Goal: Task Accomplishment & Management: Manage account settings

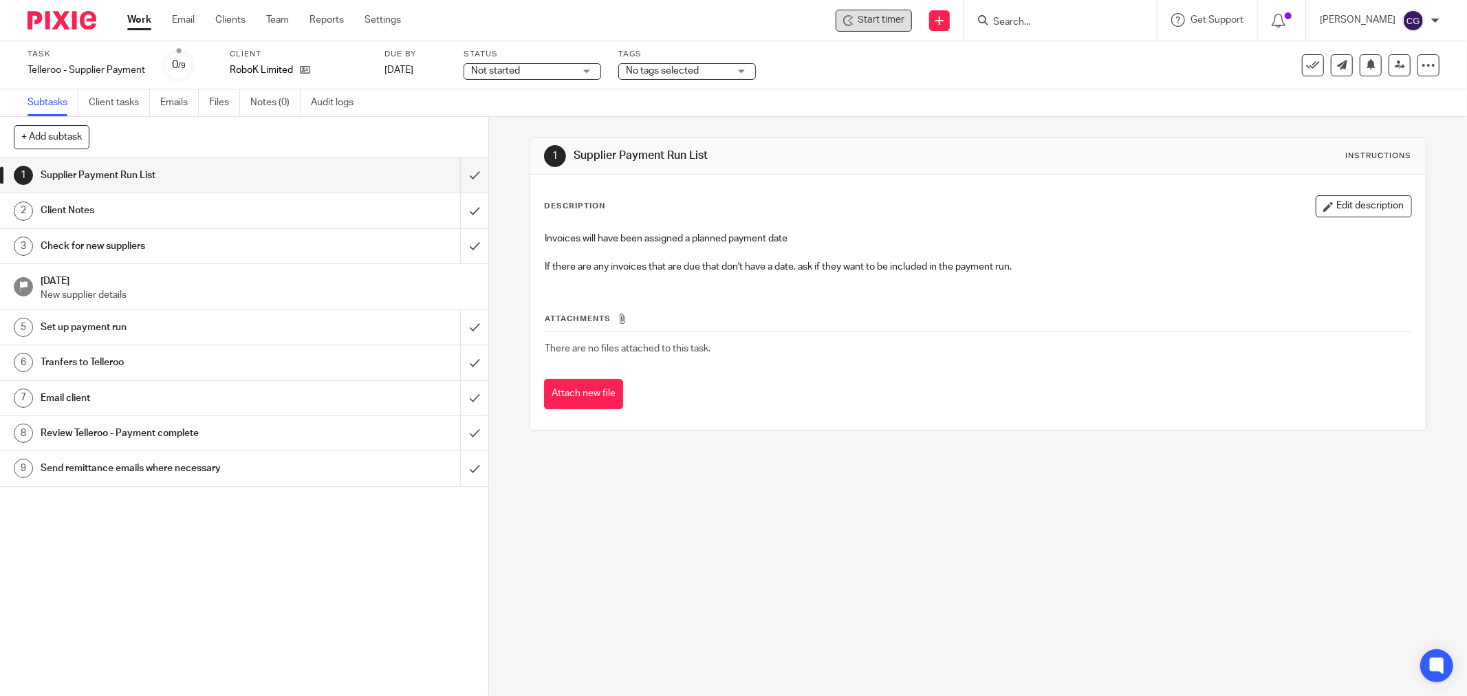
drag, startPoint x: 0, startPoint y: 0, endPoint x: 889, endPoint y: 23, distance: 889.8
click at [889, 23] on span "Start timer" at bounding box center [881, 20] width 47 height 14
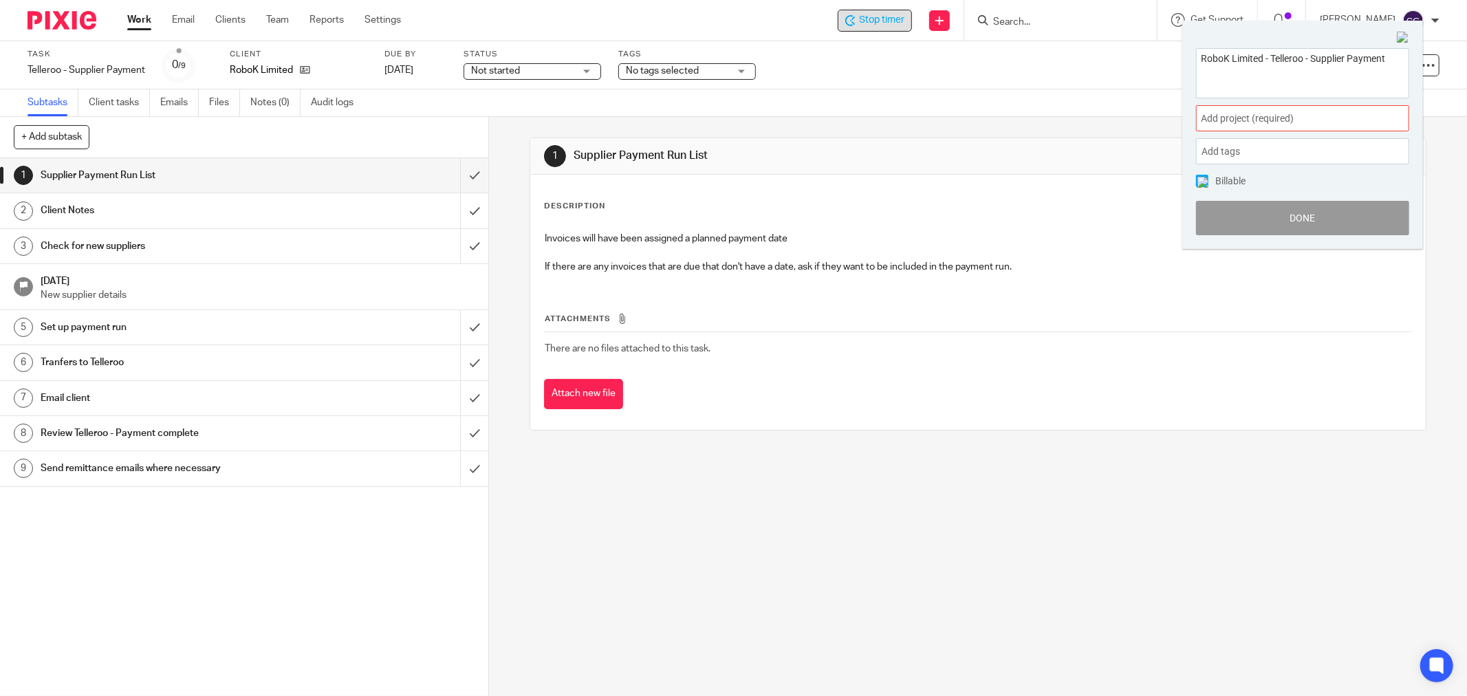
click at [1241, 120] on span "Add project (required) :" at bounding box center [1287, 118] width 173 height 14
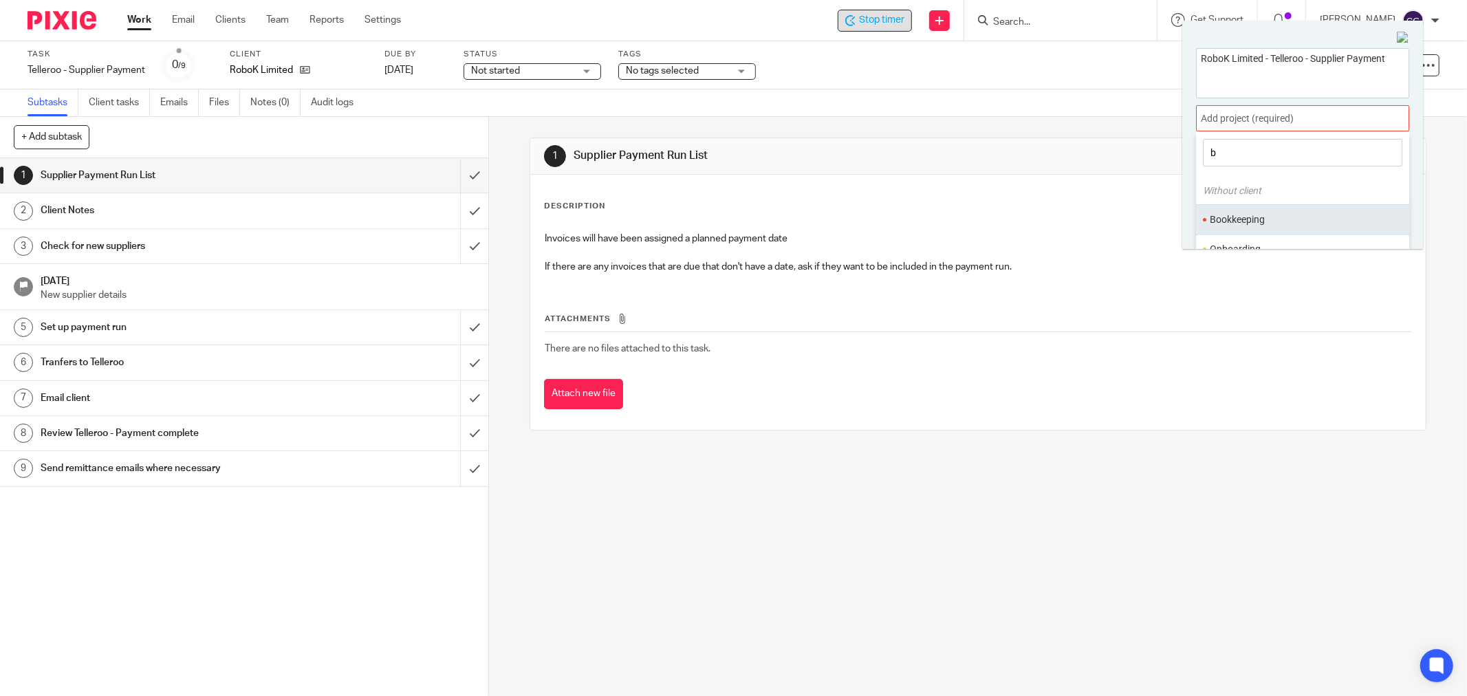
type input "b"
click at [1244, 221] on li "Bookkeeping" at bounding box center [1300, 220] width 180 height 14
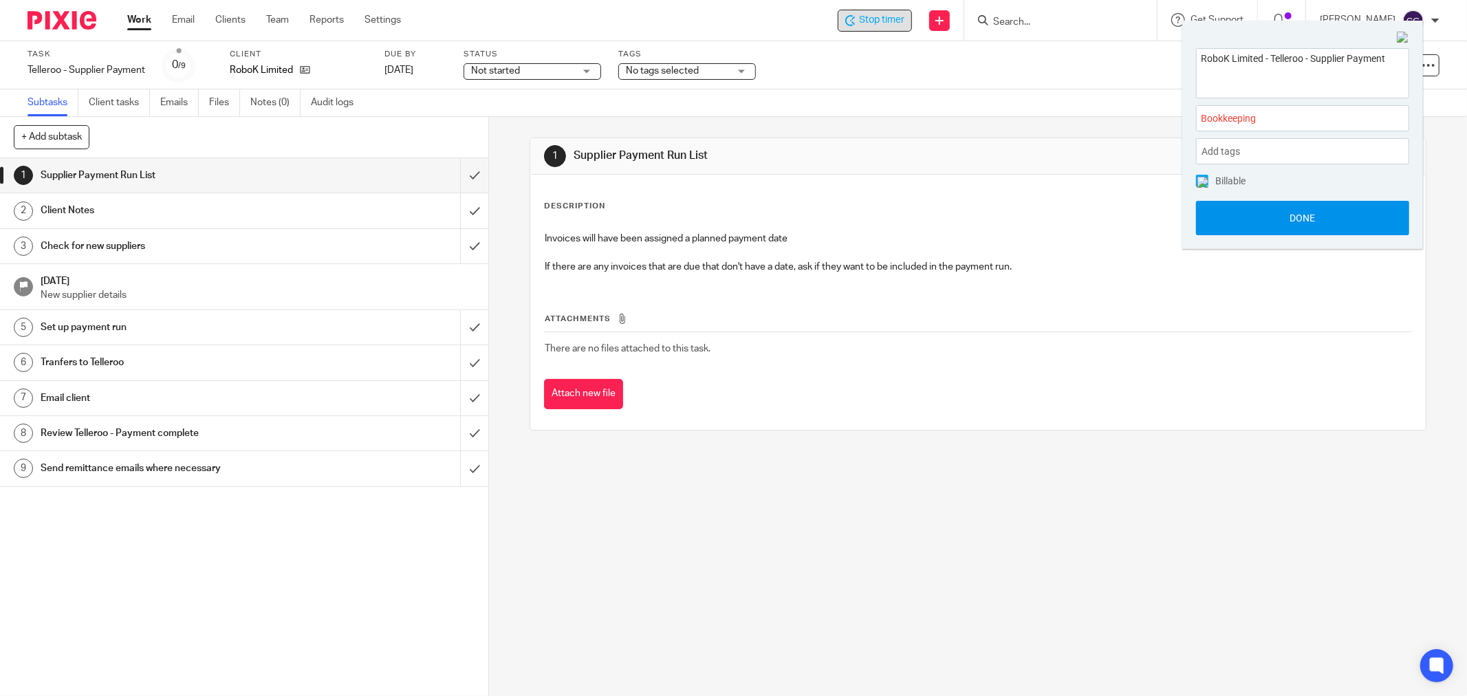
click at [1303, 210] on button "Done" at bounding box center [1302, 218] width 213 height 34
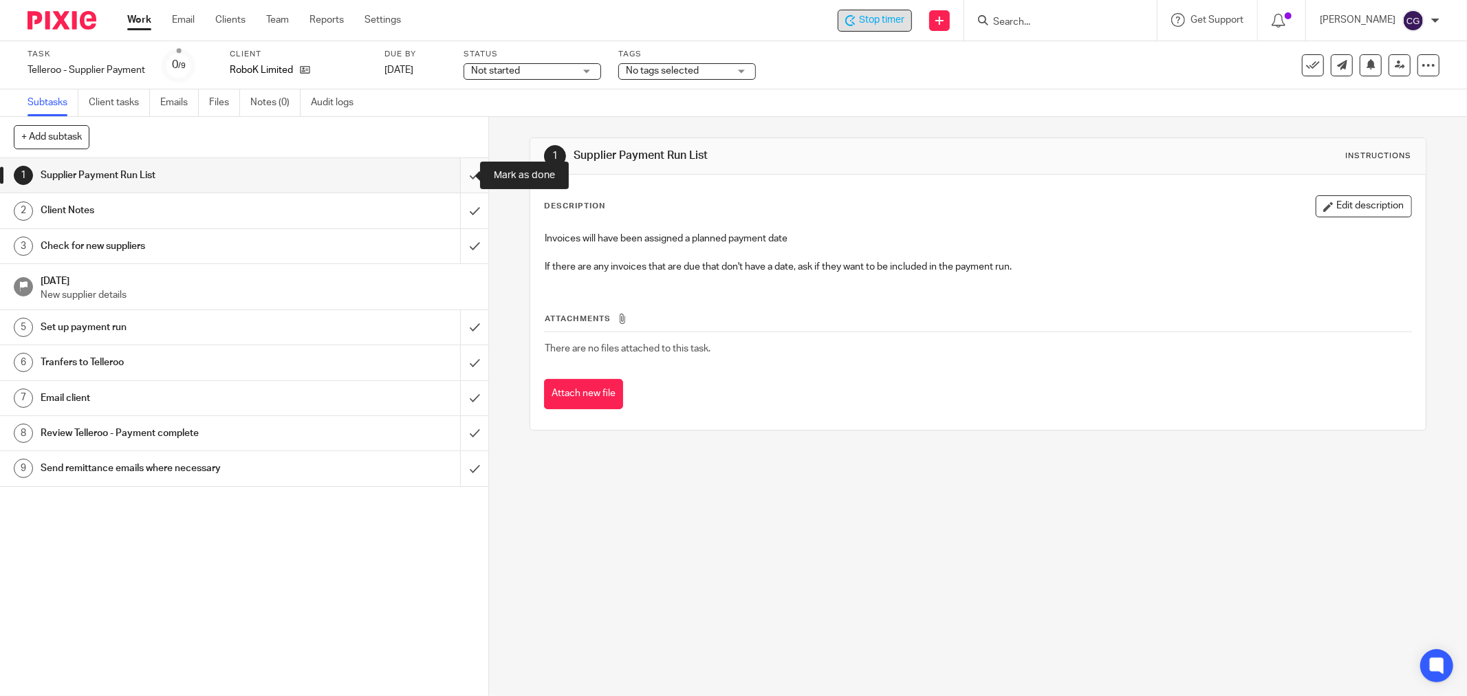
click at [454, 173] on input "submit" at bounding box center [244, 175] width 488 height 34
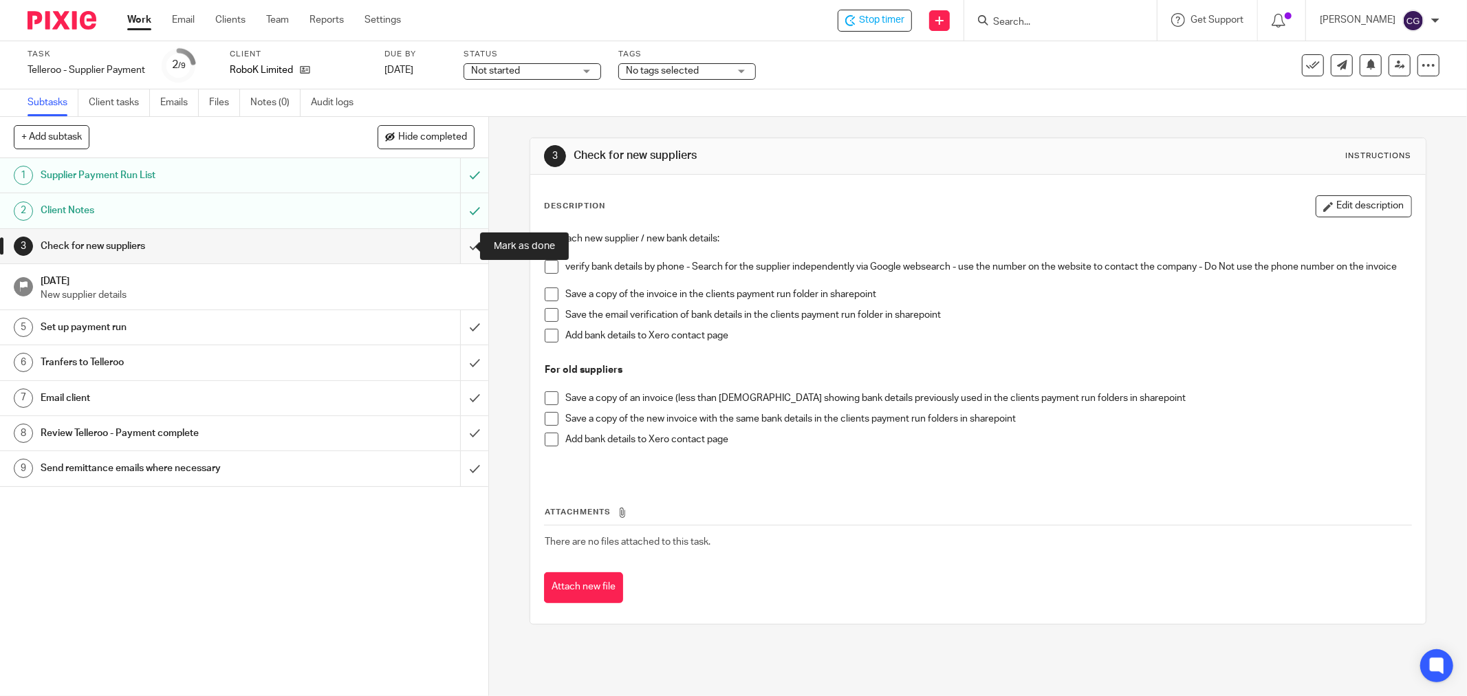
click at [462, 244] on input "submit" at bounding box center [244, 246] width 488 height 34
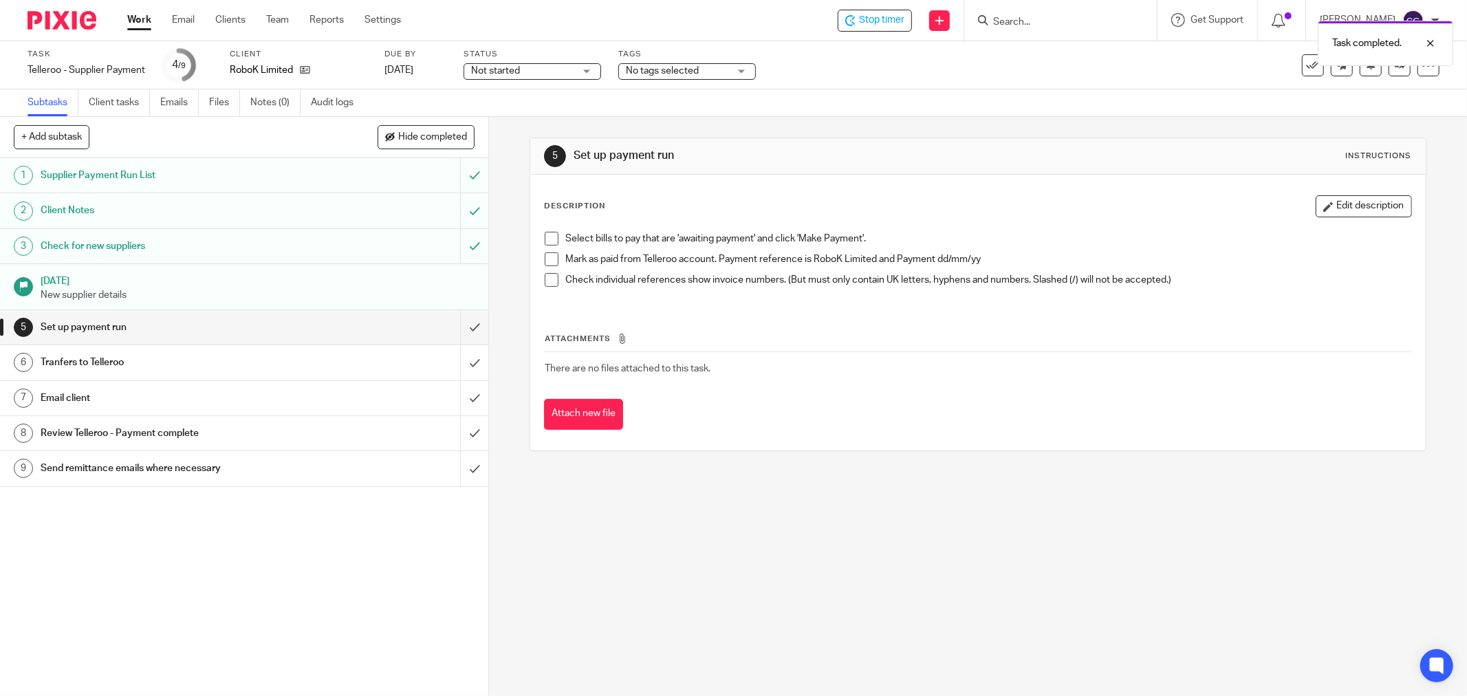
click at [740, 292] on div "+ Add subtask Hide completed Cancel + Add 1 Supplier Payment Run List 2 Client …" at bounding box center [733, 406] width 1467 height 579
click at [552, 229] on div "Select bills to pay that are 'awaiting payment' and click 'Make Payment'. Mark …" at bounding box center [978, 264] width 881 height 79
click at [548, 241] on span at bounding box center [552, 239] width 14 height 14
click at [549, 251] on li "Select bills to pay that are 'awaiting payment' and click 'Make Payment'." at bounding box center [978, 242] width 867 height 21
click at [552, 259] on span at bounding box center [552, 259] width 14 height 14
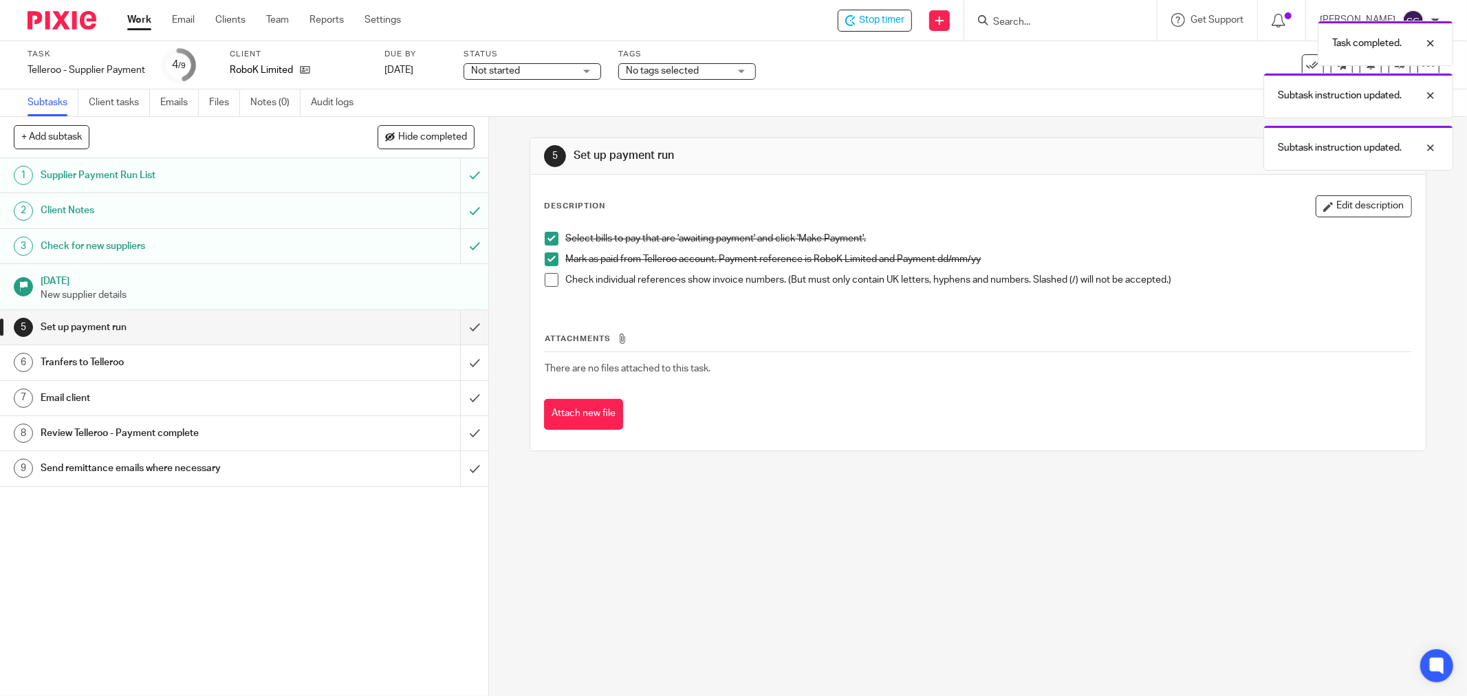
click at [547, 283] on span at bounding box center [552, 280] width 14 height 14
click at [461, 334] on input "submit" at bounding box center [244, 327] width 488 height 34
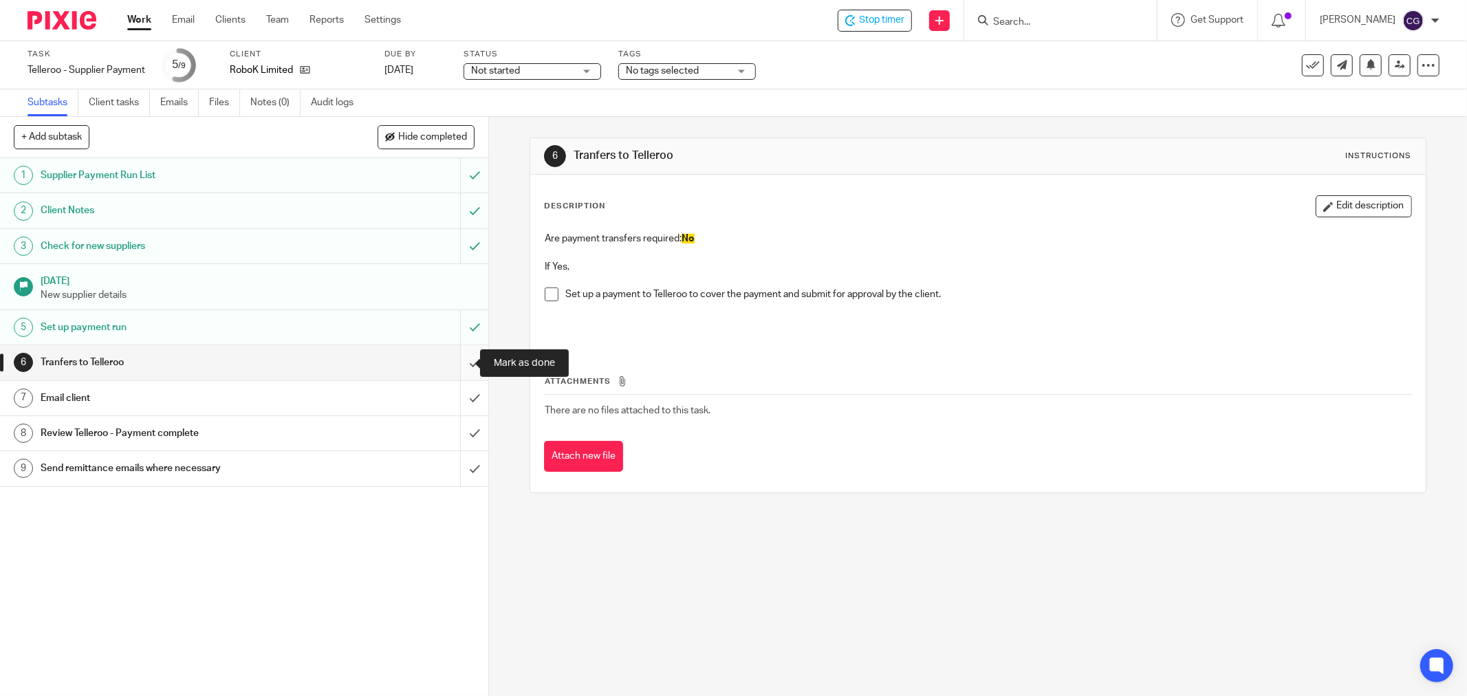
click at [449, 365] on input "submit" at bounding box center [244, 362] width 488 height 34
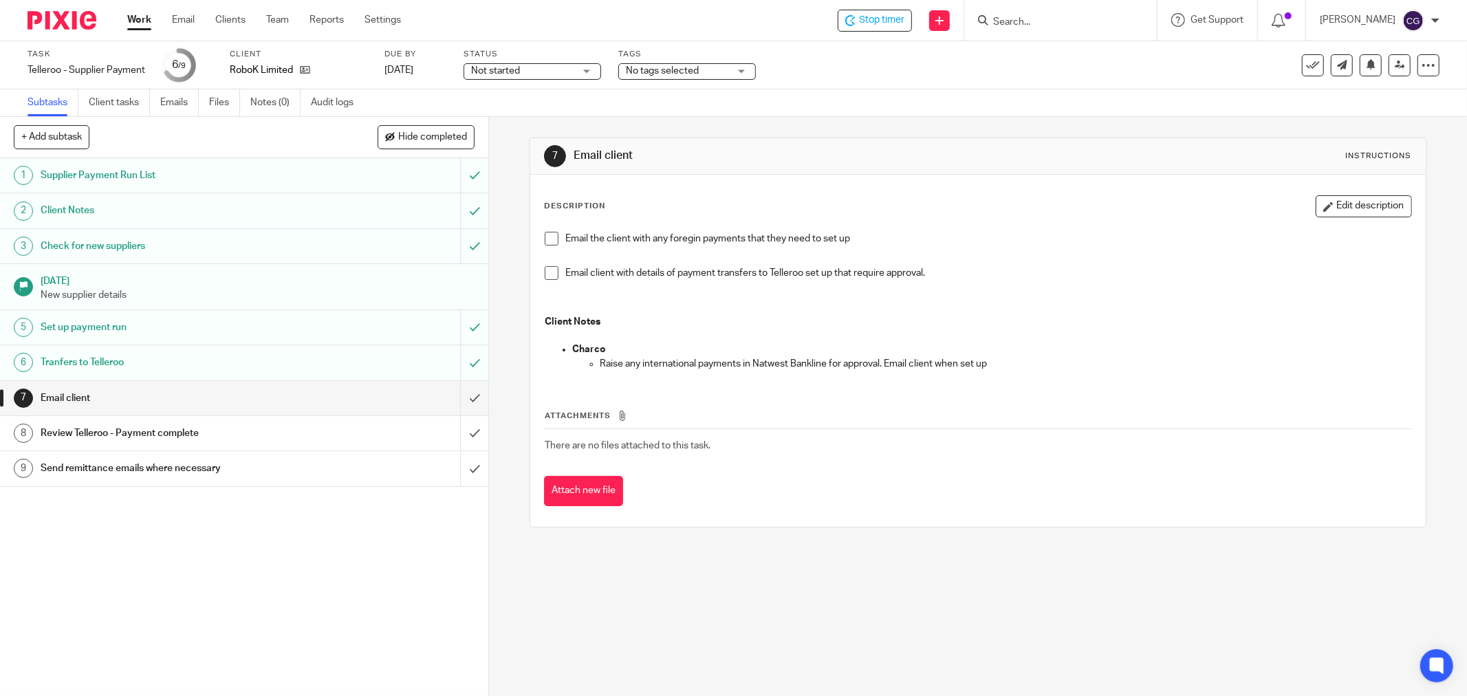
click at [548, 275] on span at bounding box center [552, 273] width 14 height 14
click at [464, 394] on input "submit" at bounding box center [244, 398] width 488 height 34
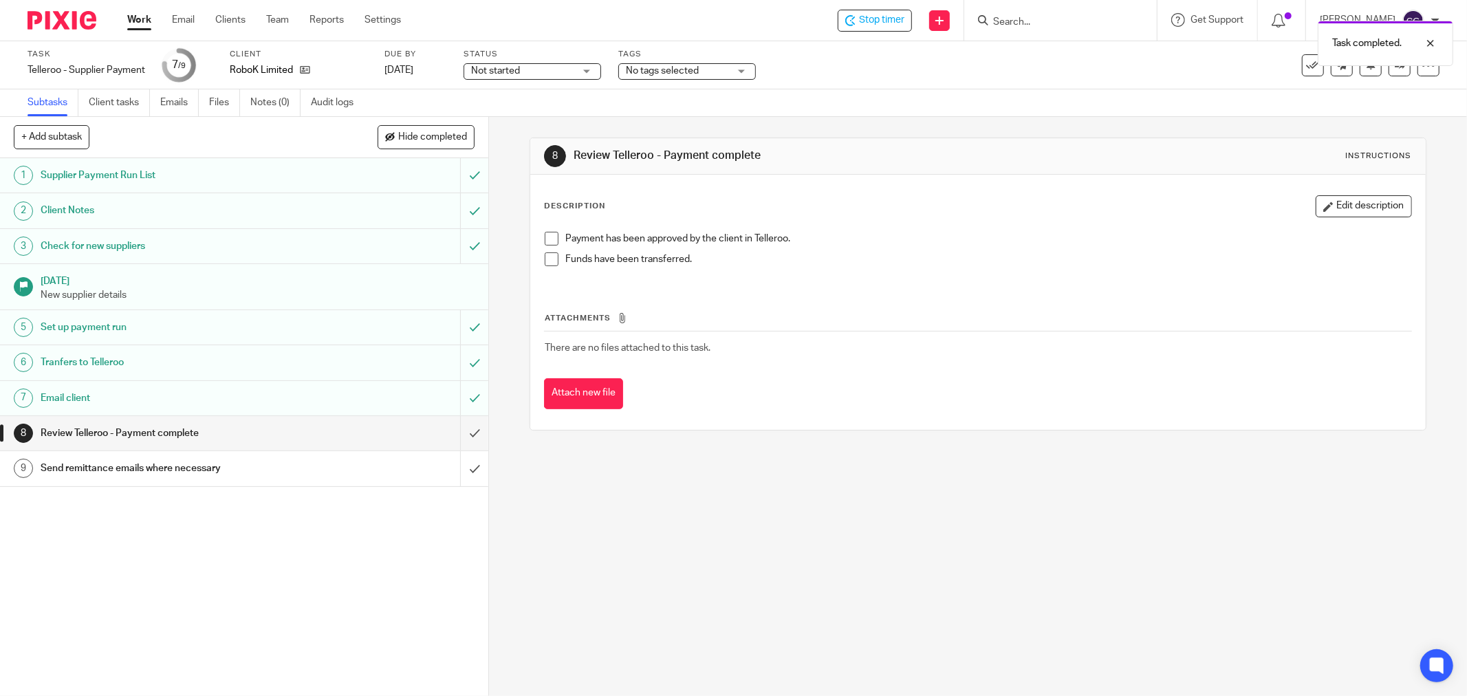
click at [903, 25] on div "Task completed." at bounding box center [1094, 40] width 720 height 52
click at [856, 21] on icon at bounding box center [850, 20] width 10 height 11
click at [136, 22] on link "Work" at bounding box center [139, 20] width 24 height 14
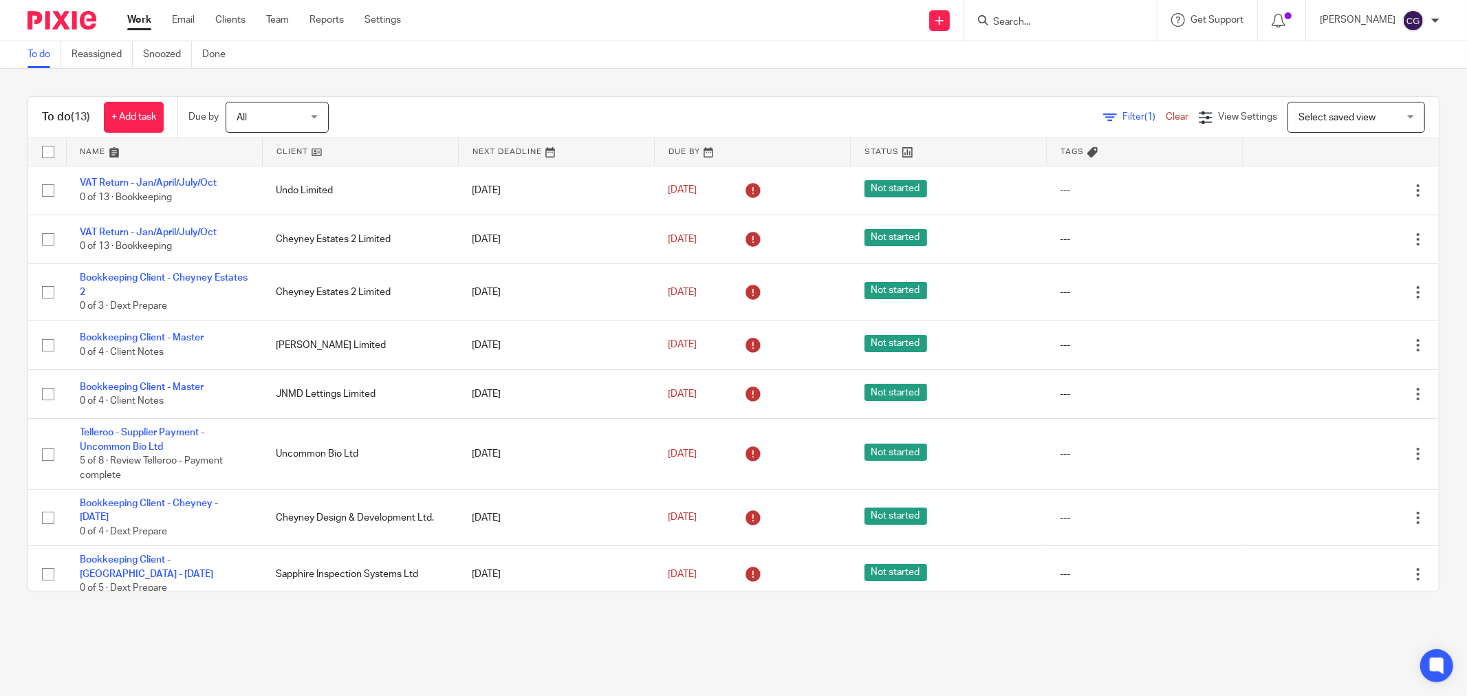
click at [87, 154] on link at bounding box center [164, 152] width 195 height 28
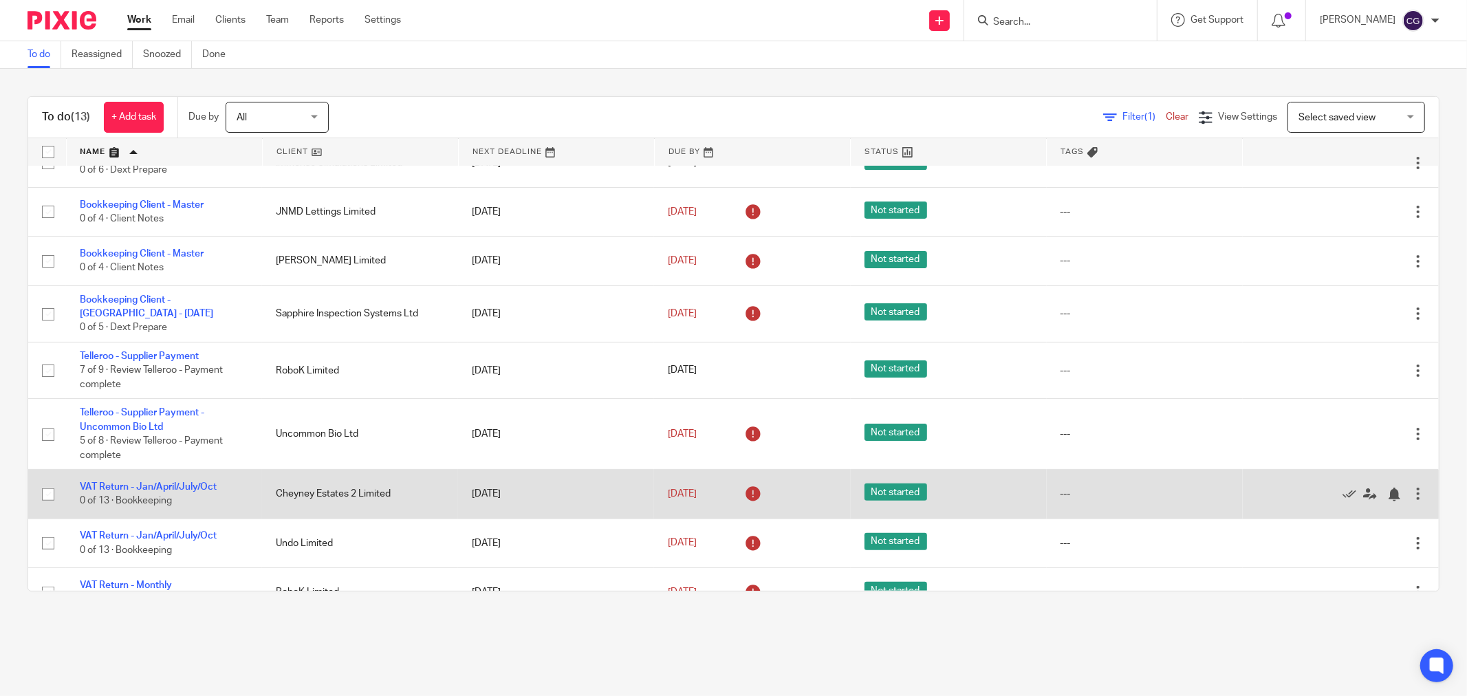
scroll to position [278, 0]
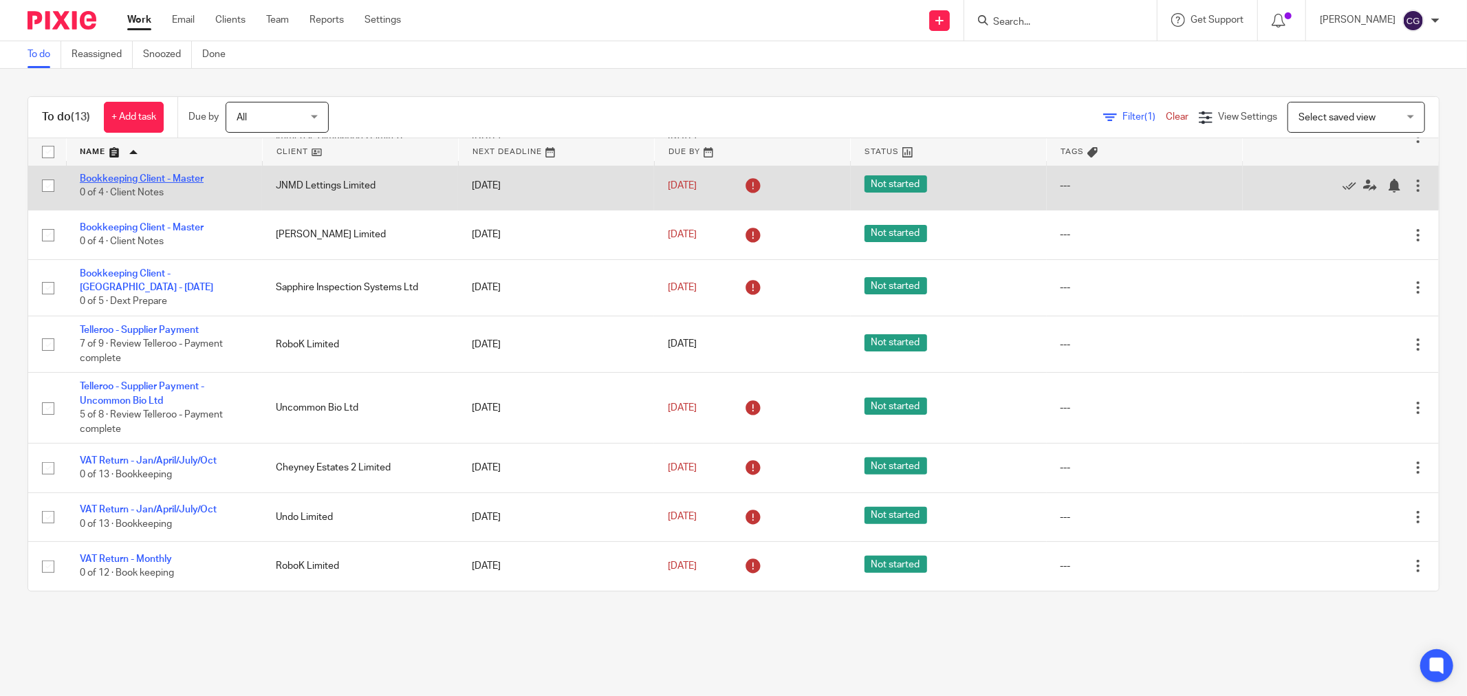
click at [115, 174] on link "Bookkeeping Client - Master" at bounding box center [142, 179] width 124 height 10
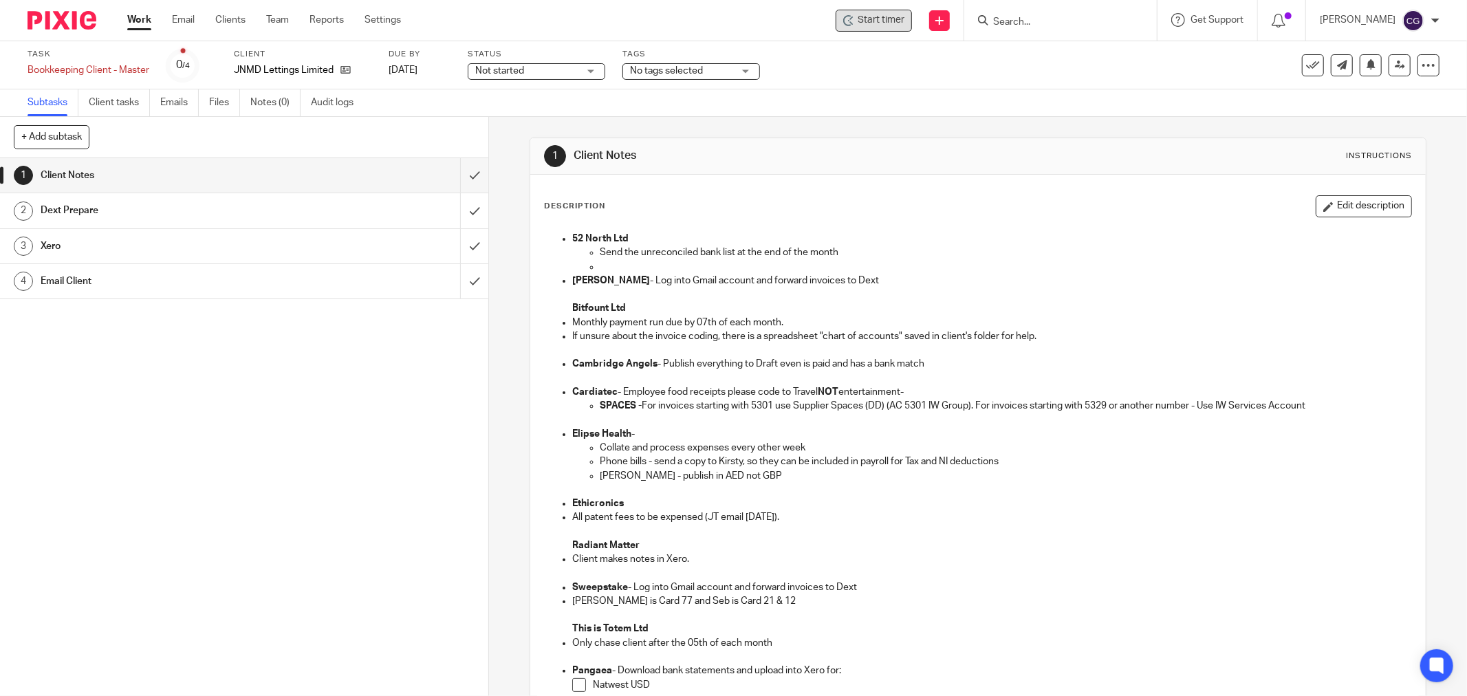
click at [901, 17] on span "Start timer" at bounding box center [881, 20] width 47 height 14
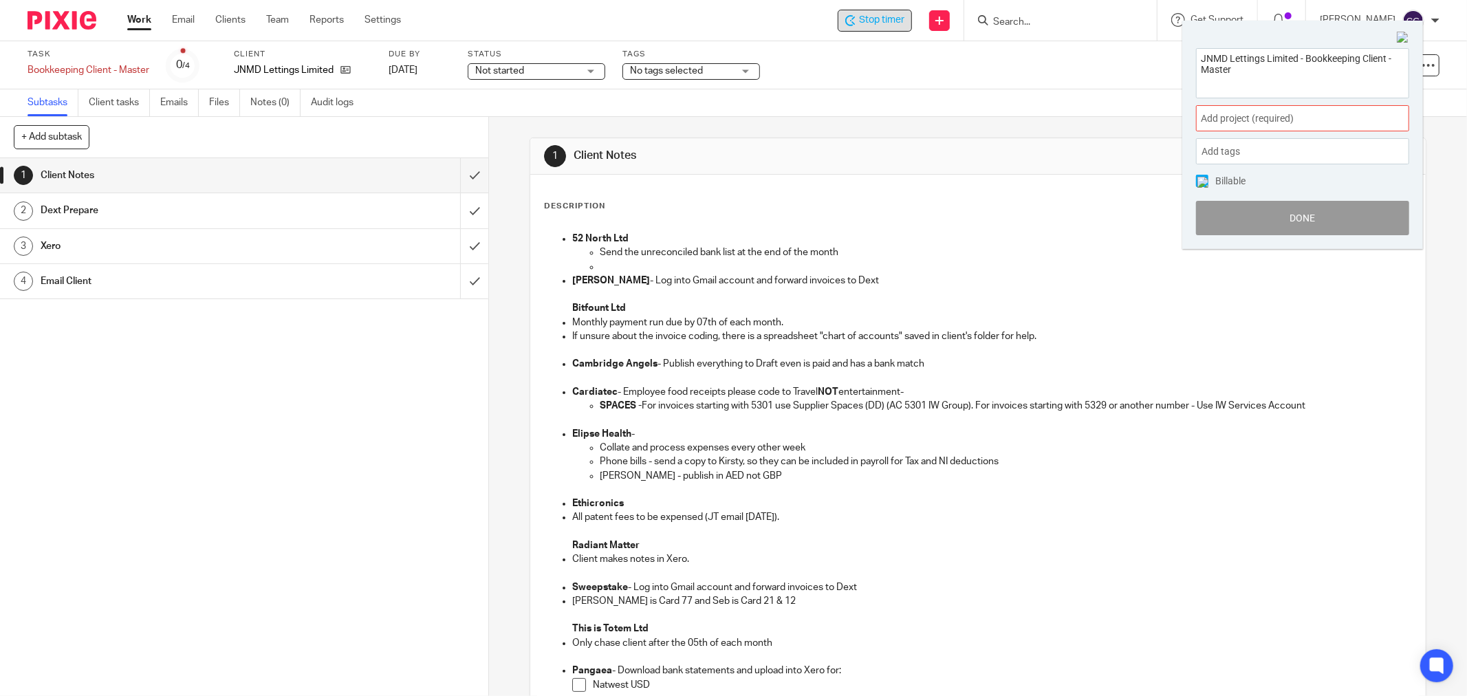
click at [1318, 120] on span "Add project (required) :" at bounding box center [1287, 118] width 173 height 14
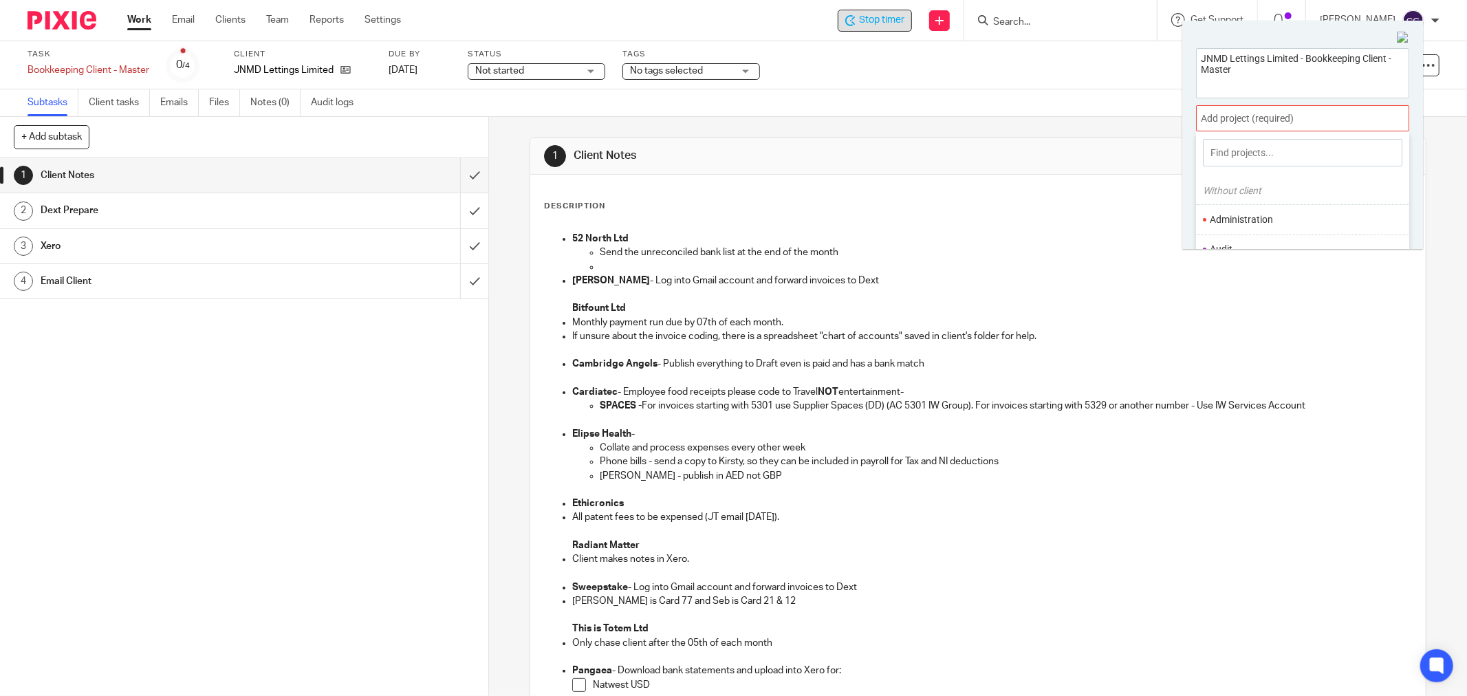
scroll to position [76, 0]
click at [1269, 195] on ul "Bookkeeping" at bounding box center [1302, 203] width 213 height 30
click at [1243, 208] on li "Bookkeeping" at bounding box center [1300, 203] width 180 height 14
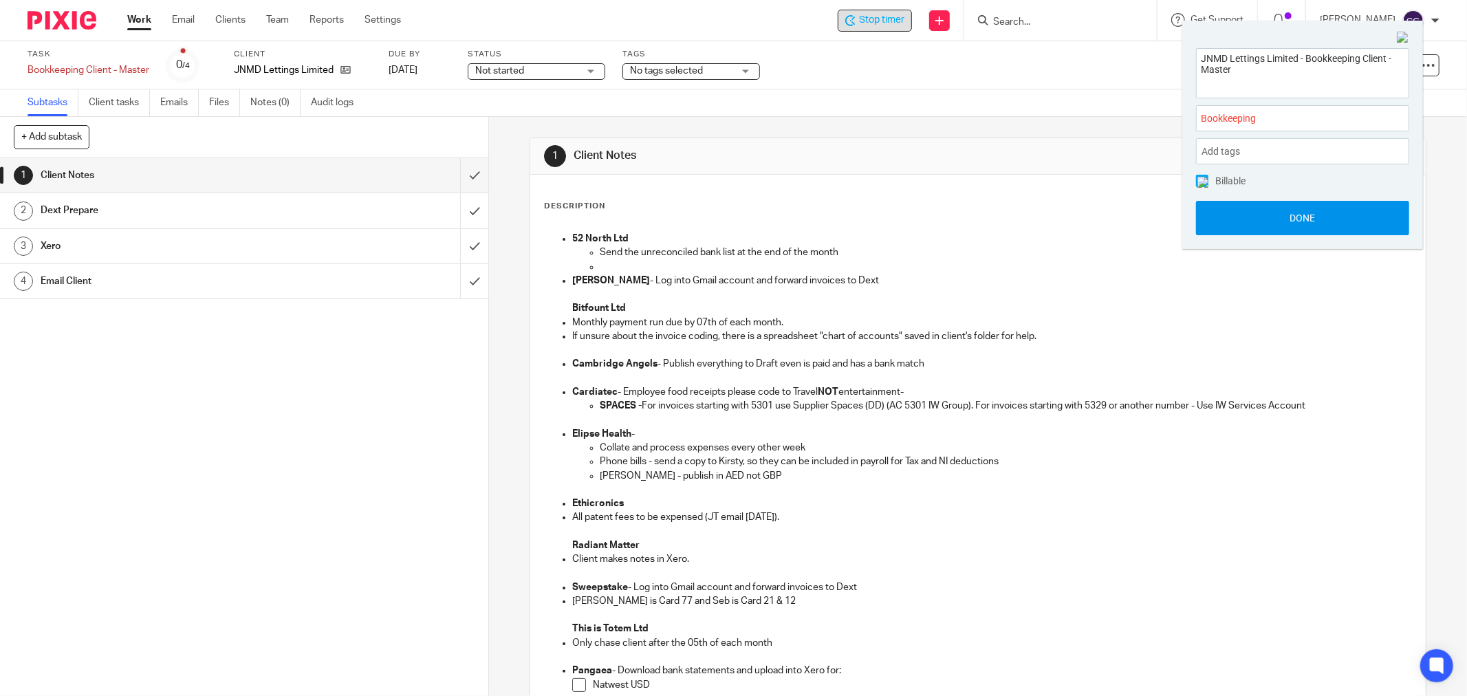
click at [1302, 217] on button "Done" at bounding box center [1302, 218] width 213 height 34
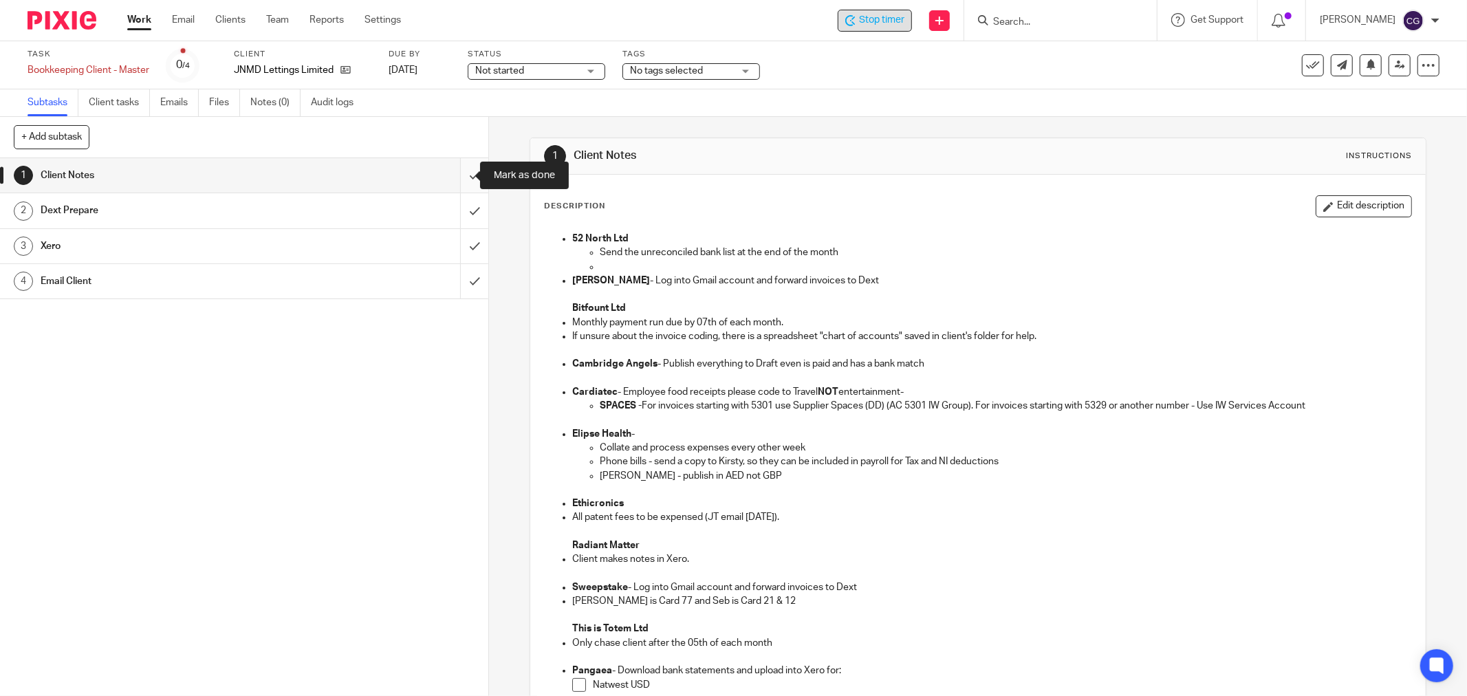
click at [451, 172] on input "submit" at bounding box center [244, 175] width 488 height 34
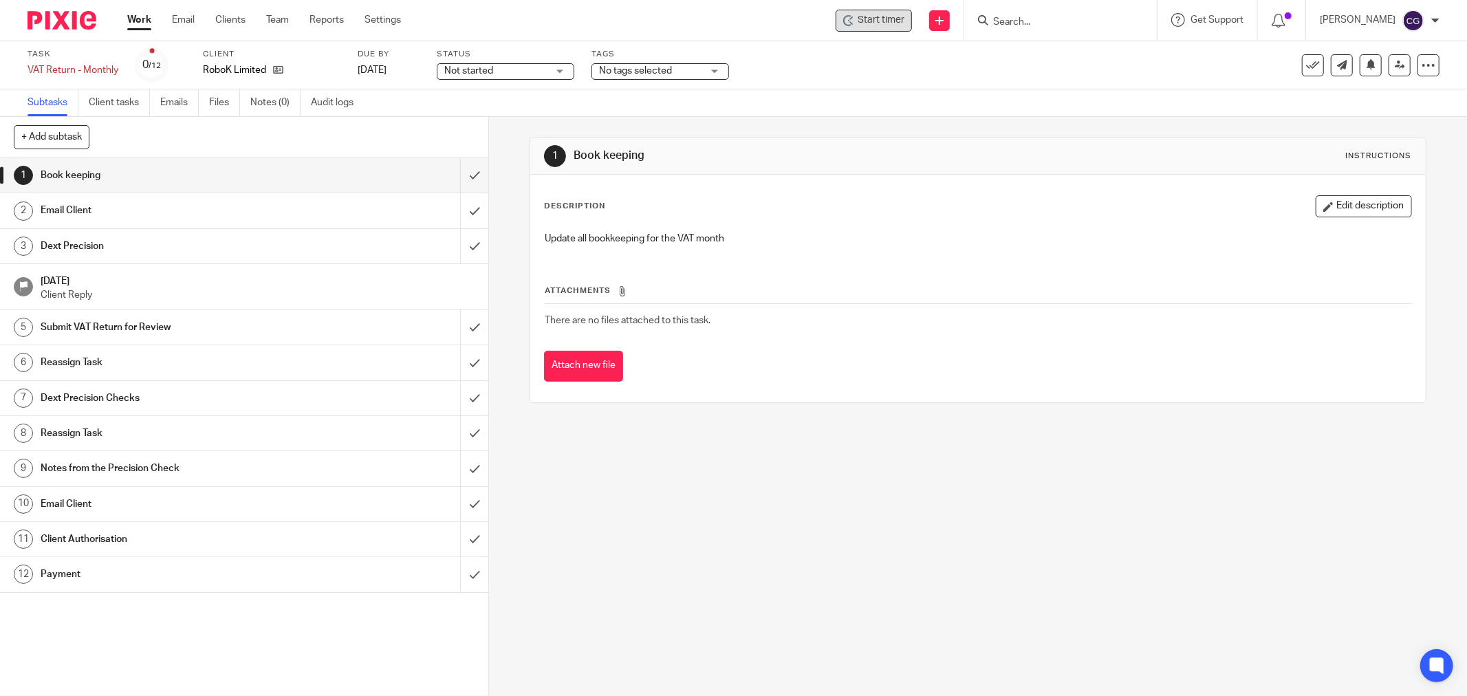
click at [899, 14] on span "Start timer" at bounding box center [881, 20] width 47 height 14
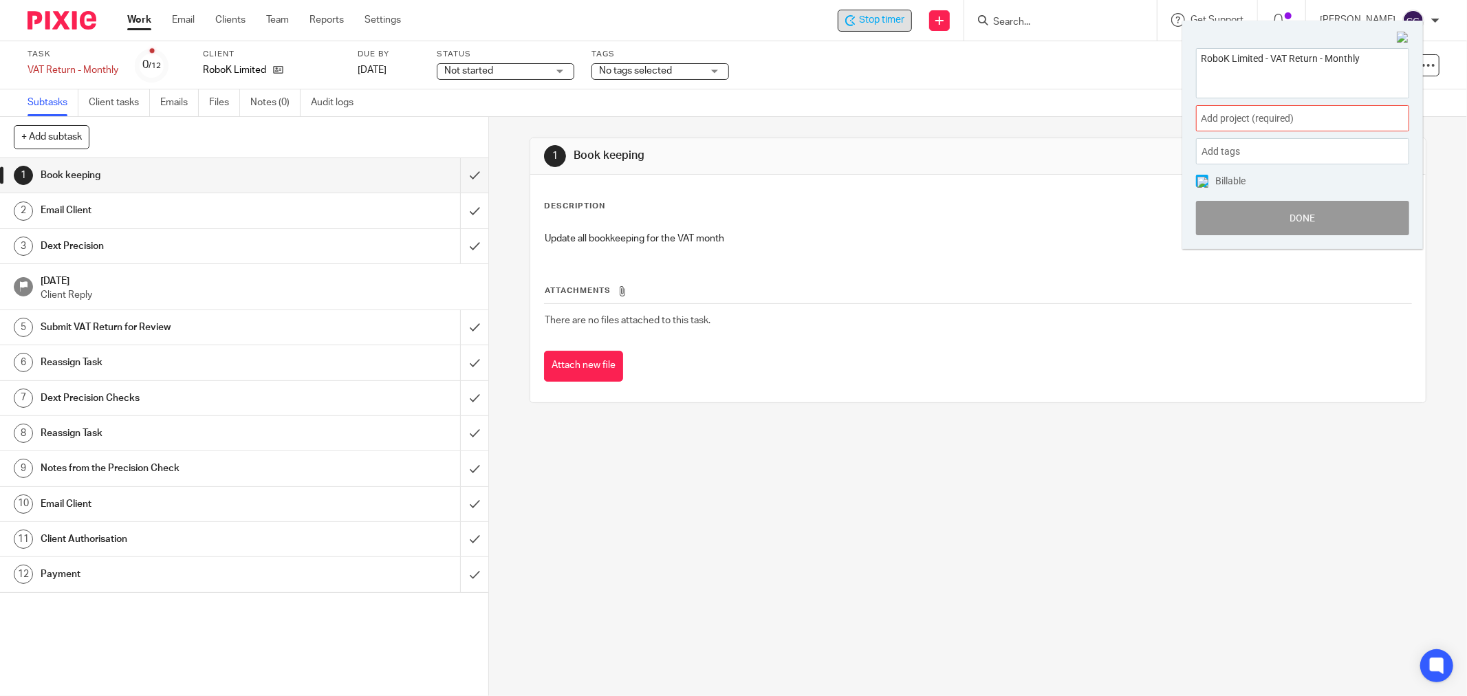
click at [1282, 118] on span "Add project (required) :" at bounding box center [1287, 118] width 173 height 14
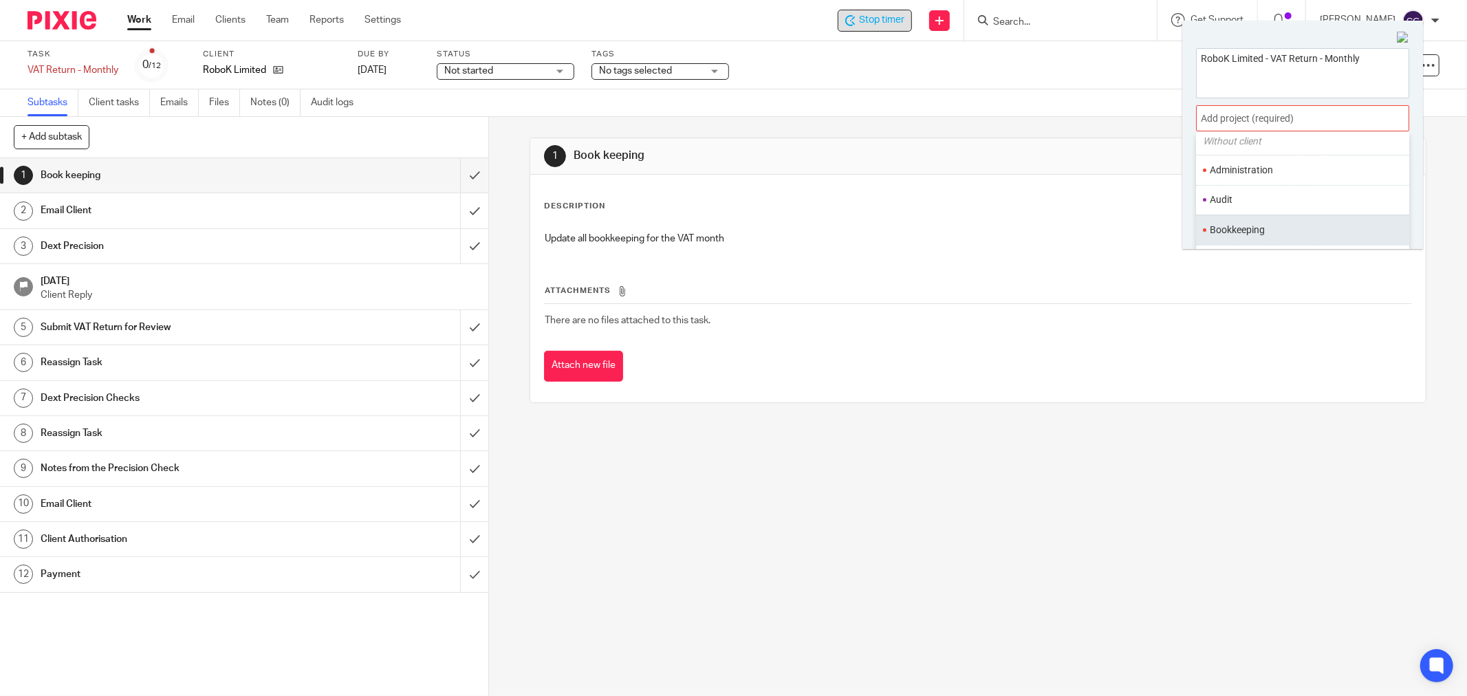
scroll to position [76, 0]
click at [1260, 208] on li "Bookkeeping" at bounding box center [1300, 203] width 180 height 14
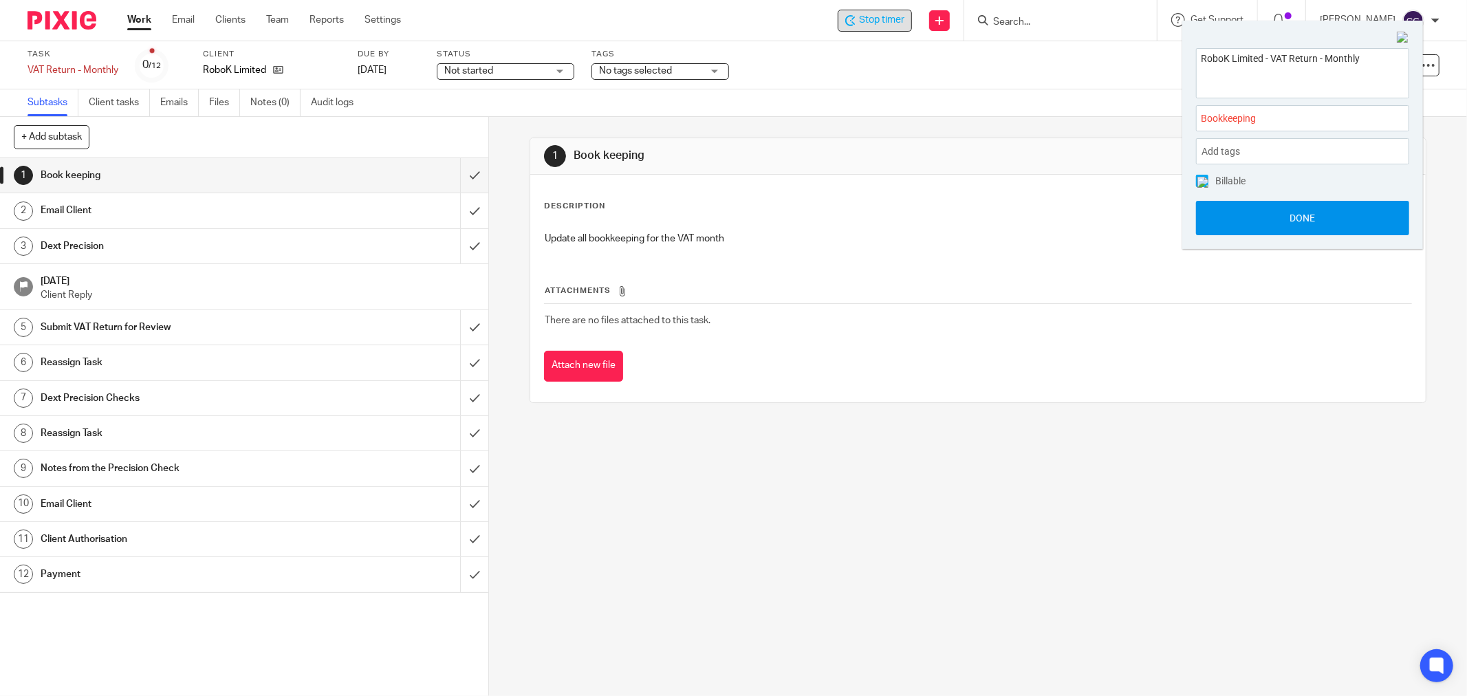
click at [1283, 213] on button "Done" at bounding box center [1302, 218] width 213 height 34
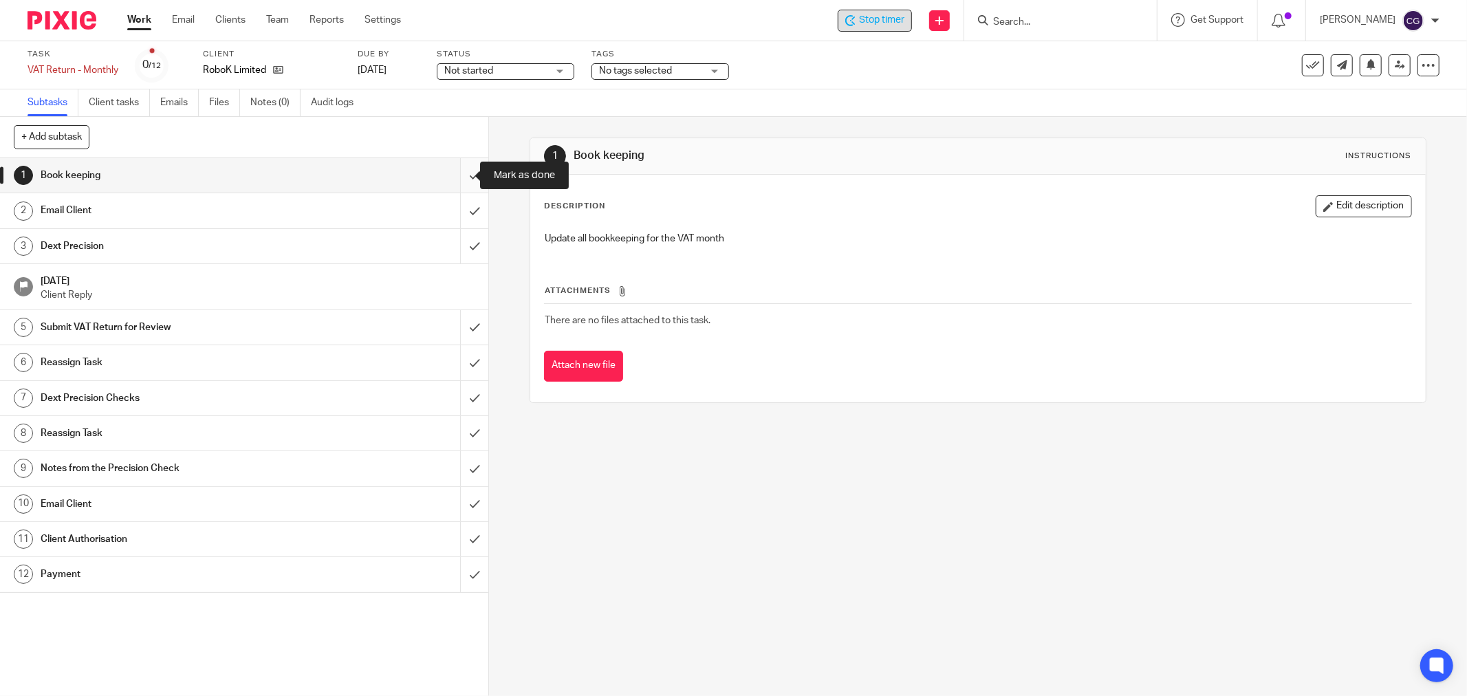
click at [457, 175] on input "submit" at bounding box center [244, 175] width 488 height 34
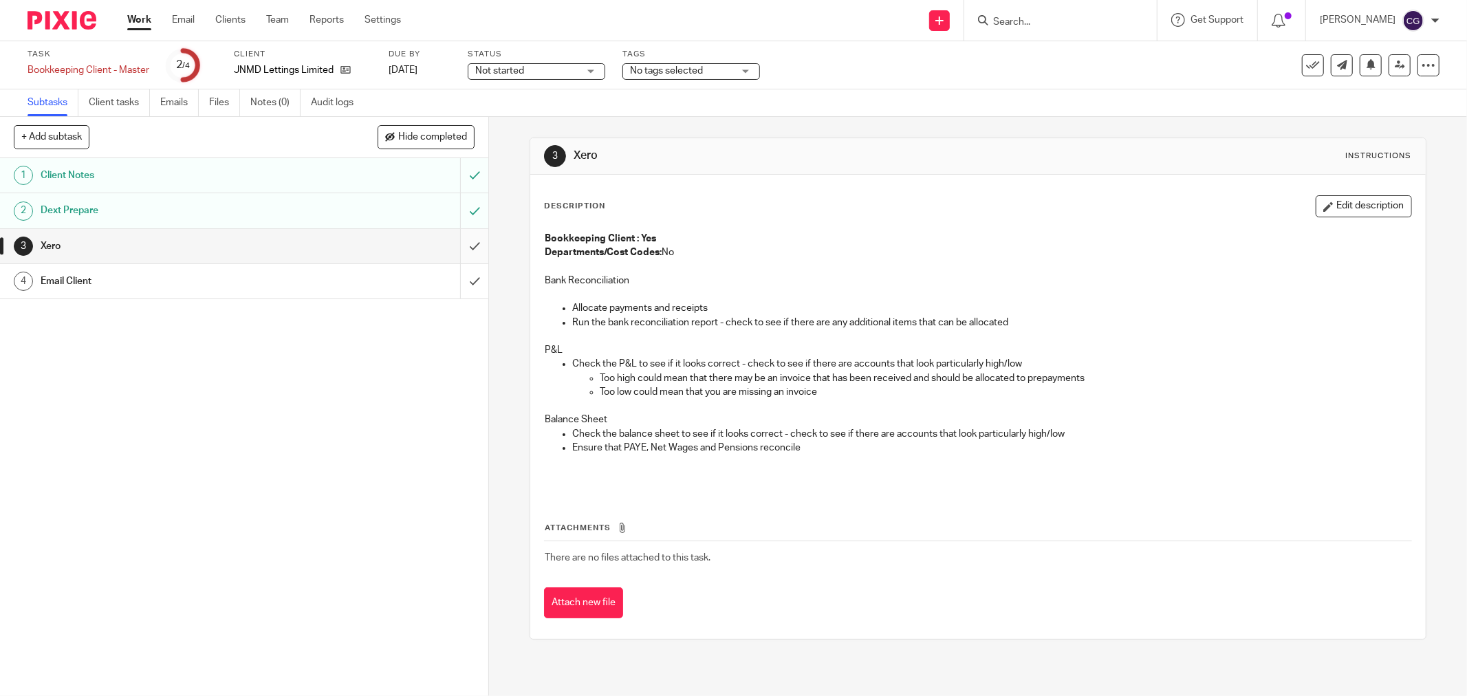
drag, startPoint x: 0, startPoint y: 0, endPoint x: 458, endPoint y: 248, distance: 520.8
click at [458, 248] on input "submit" at bounding box center [244, 246] width 488 height 34
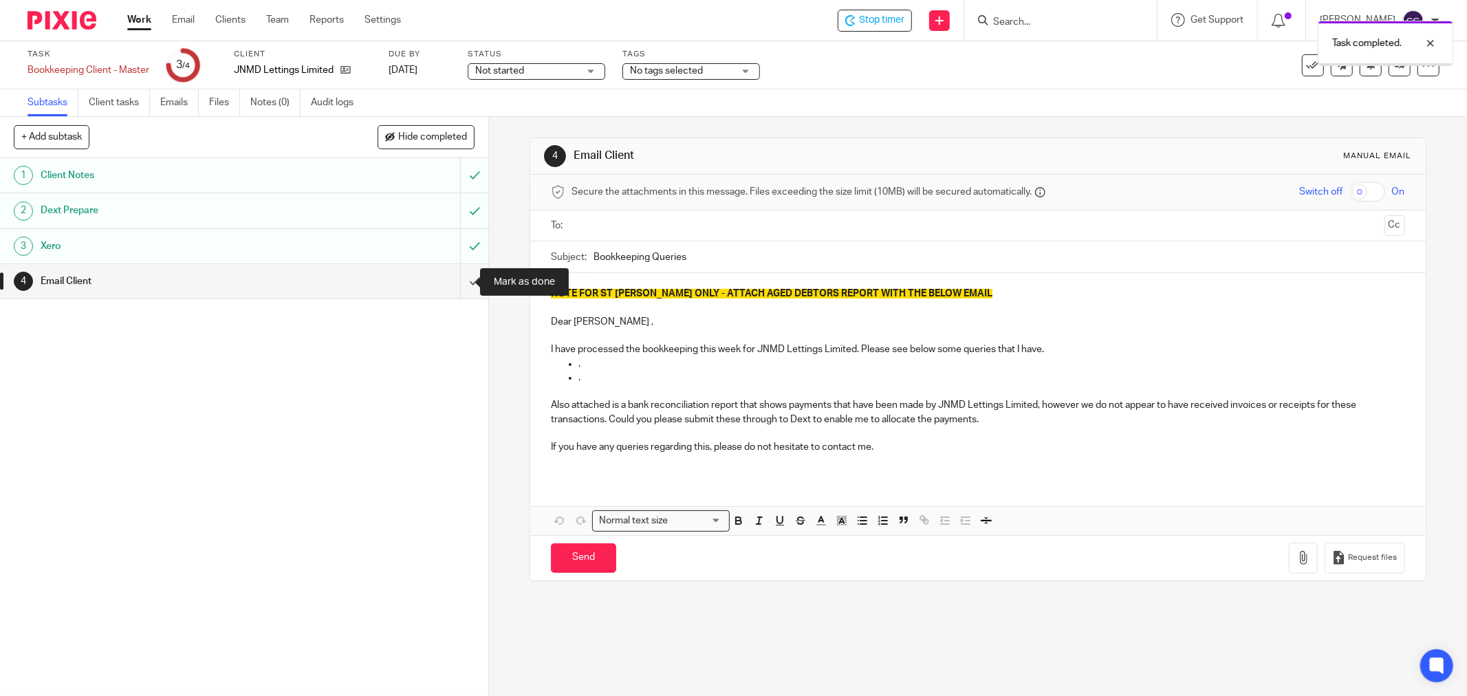
drag, startPoint x: 457, startPoint y: 283, endPoint x: 475, endPoint y: 277, distance: 19.6
click at [457, 282] on input "submit" at bounding box center [244, 281] width 488 height 34
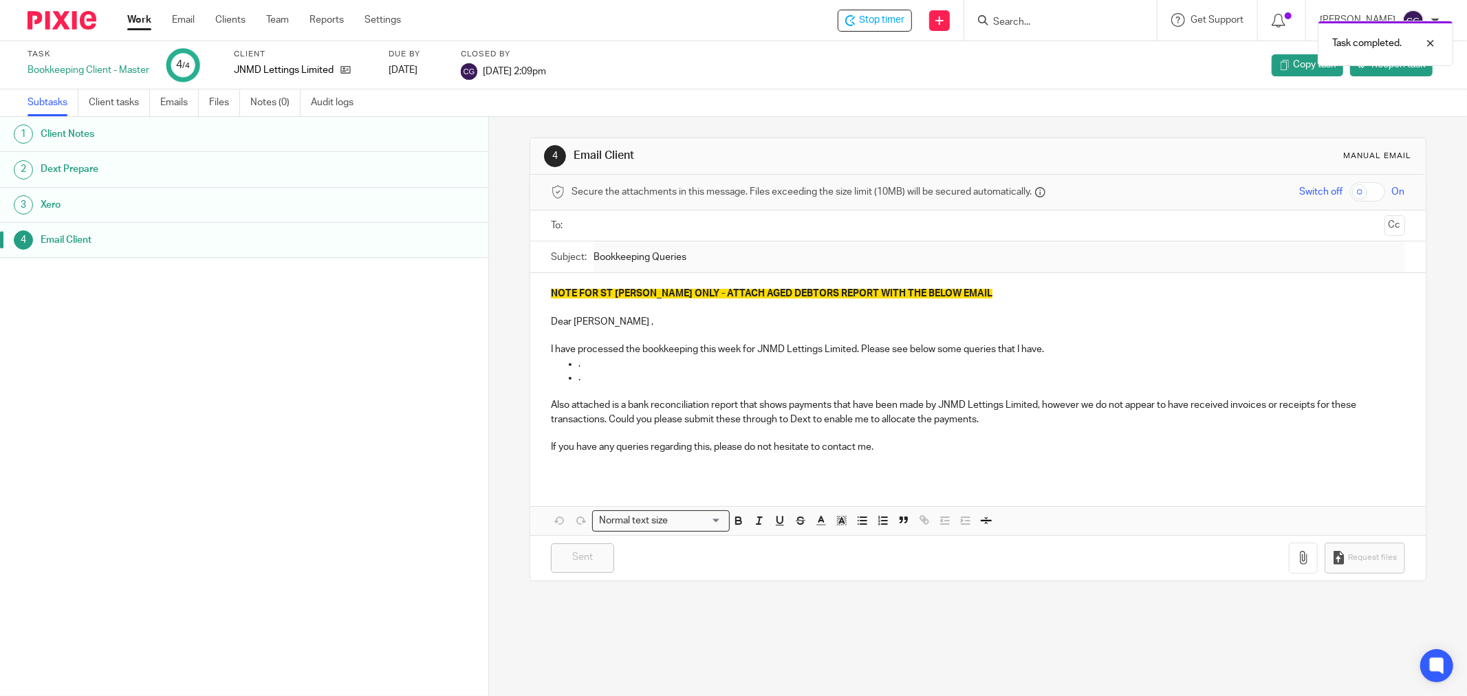
click at [892, 17] on div "Task completed." at bounding box center [1094, 40] width 720 height 52
drag, startPoint x: 1431, startPoint y: 39, endPoint x: 1289, endPoint y: 38, distance: 141.7
click at [1428, 39] on div at bounding box center [1420, 43] width 37 height 17
click at [876, 18] on div "Stop timer" at bounding box center [874, 20] width 59 height 14
click at [134, 19] on link "Work" at bounding box center [139, 20] width 24 height 14
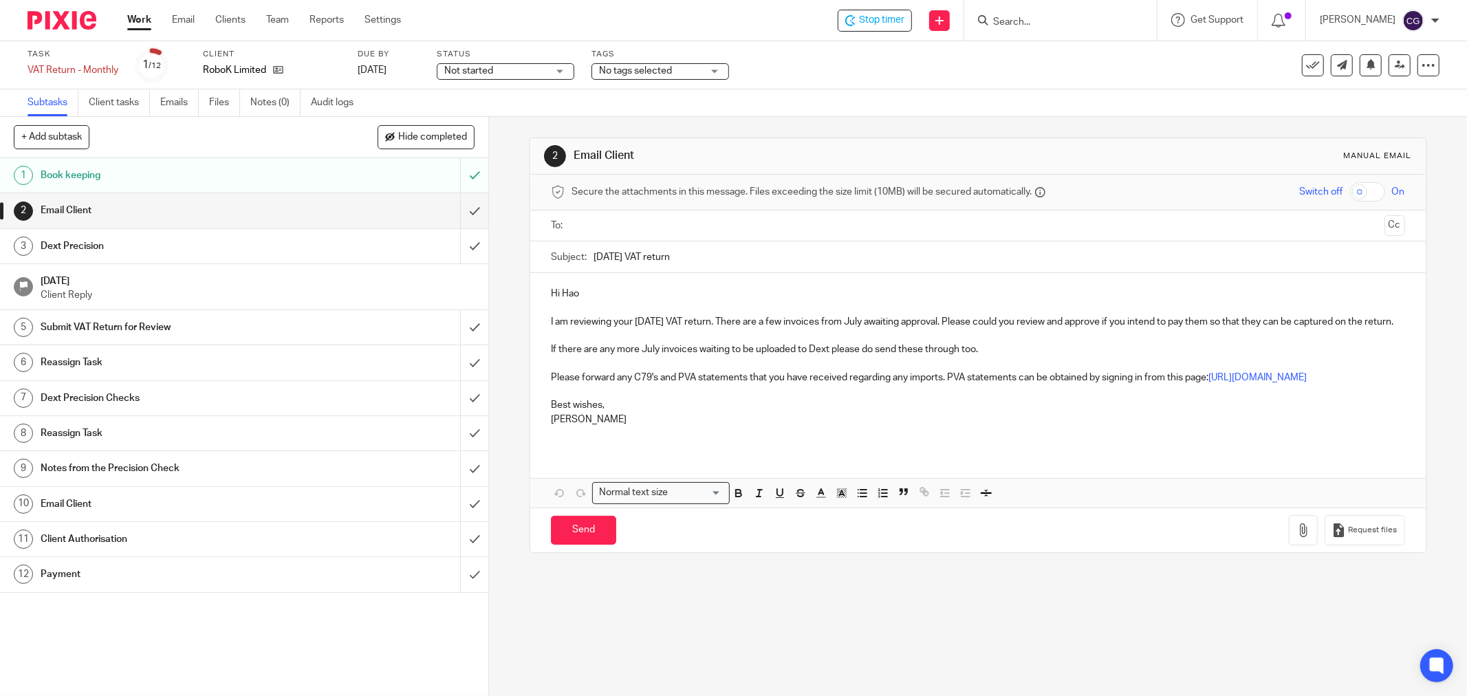
click at [632, 230] on input "text" at bounding box center [977, 226] width 802 height 16
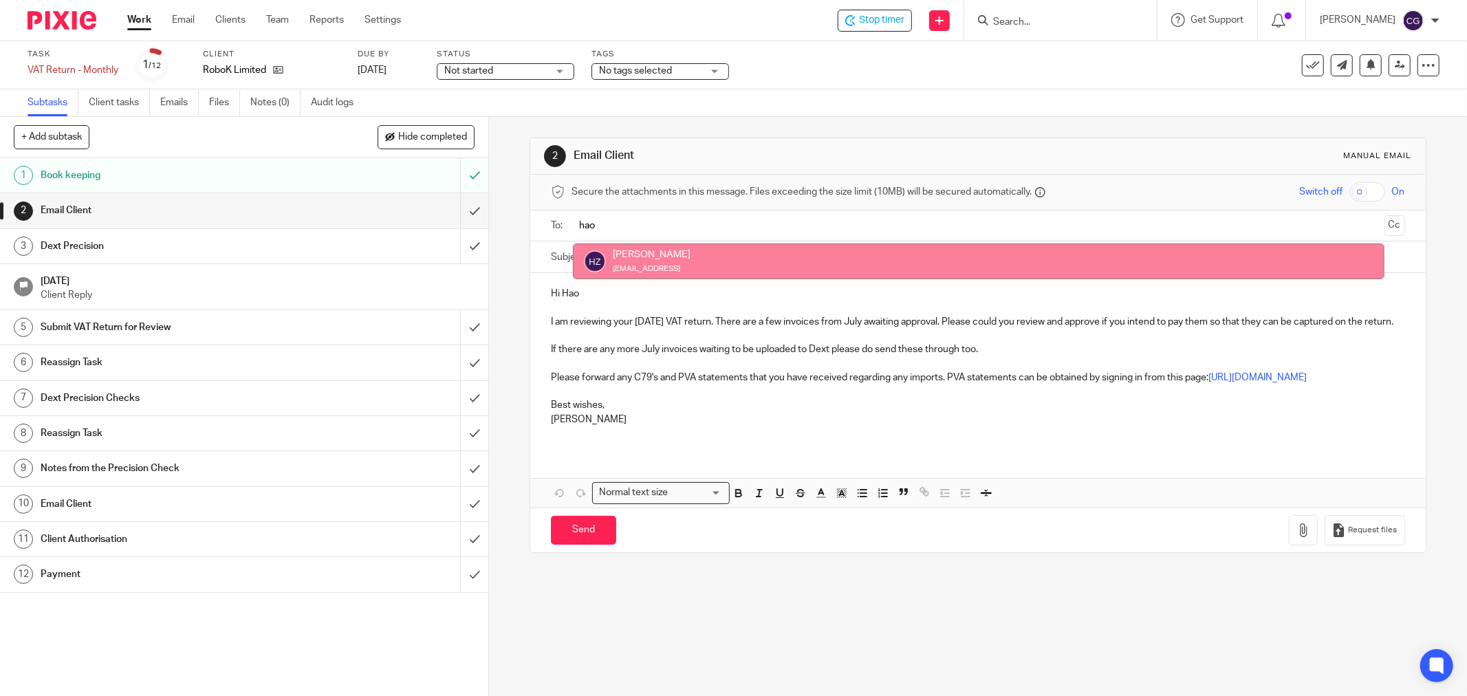
type input "hao"
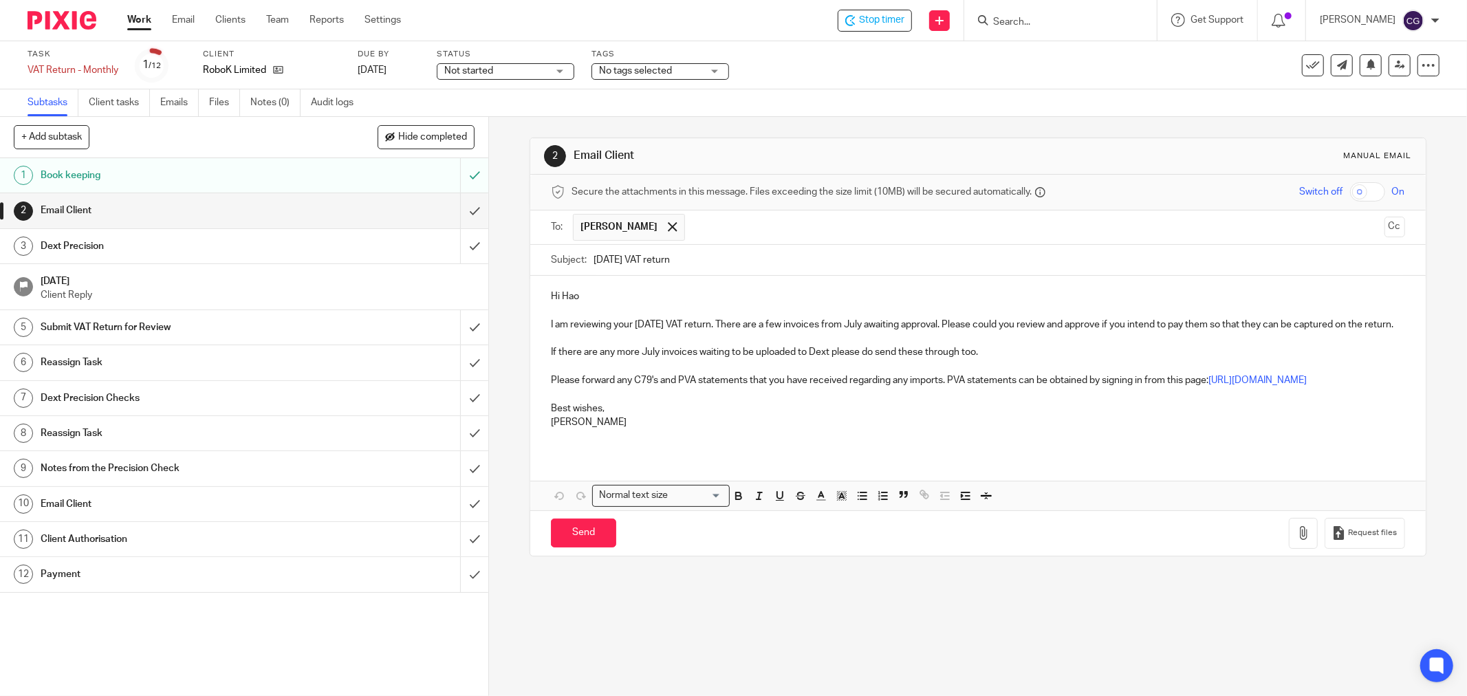
click at [832, 327] on p "I am reviewing your July 2025 VAT return. There are a few invoices from July aw…" at bounding box center [978, 325] width 854 height 14
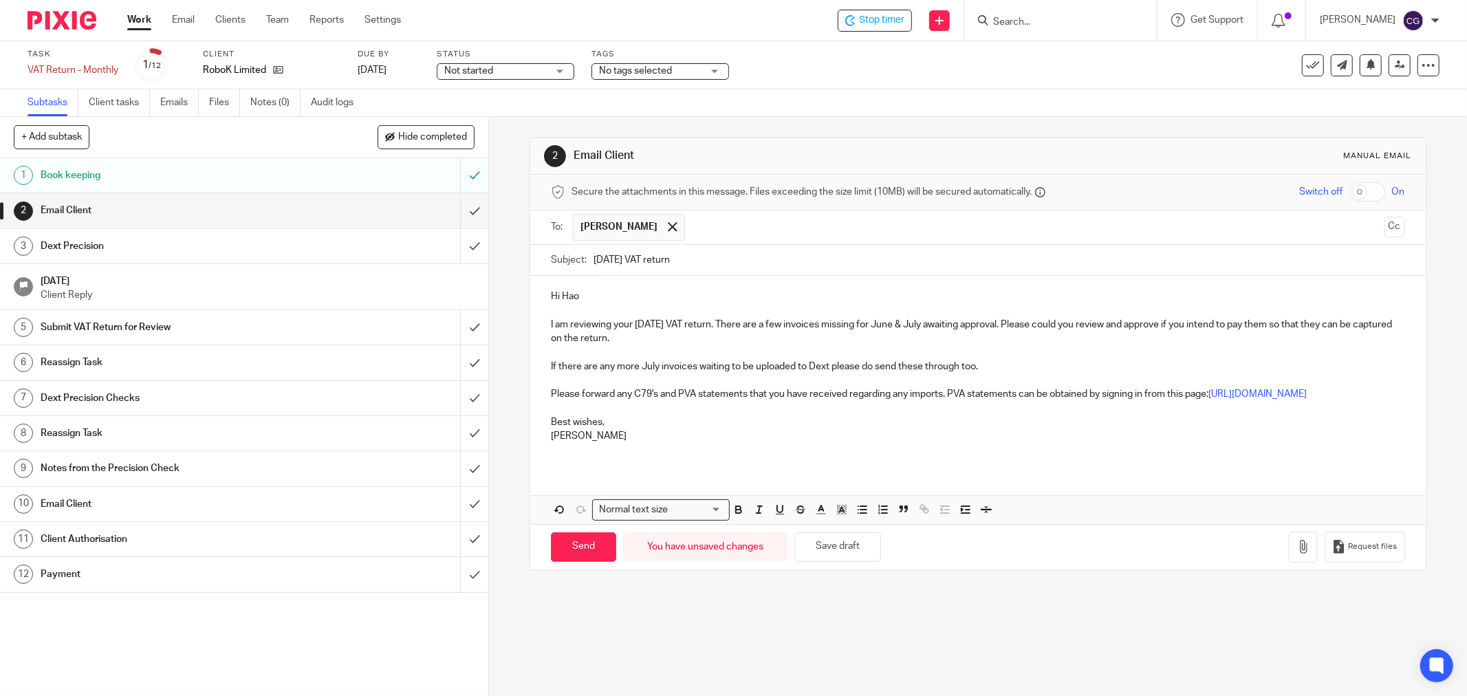
click at [945, 327] on p "I am reviewing your July 2025 VAT return. There are a few invoices missing for …" at bounding box center [978, 332] width 854 height 28
drag, startPoint x: 945, startPoint y: 327, endPoint x: 975, endPoint y: 337, distance: 32.6
click at [945, 327] on p "I am reviewing your July 2025 VAT return. There are a few invoices missing for …" at bounding box center [978, 332] width 854 height 28
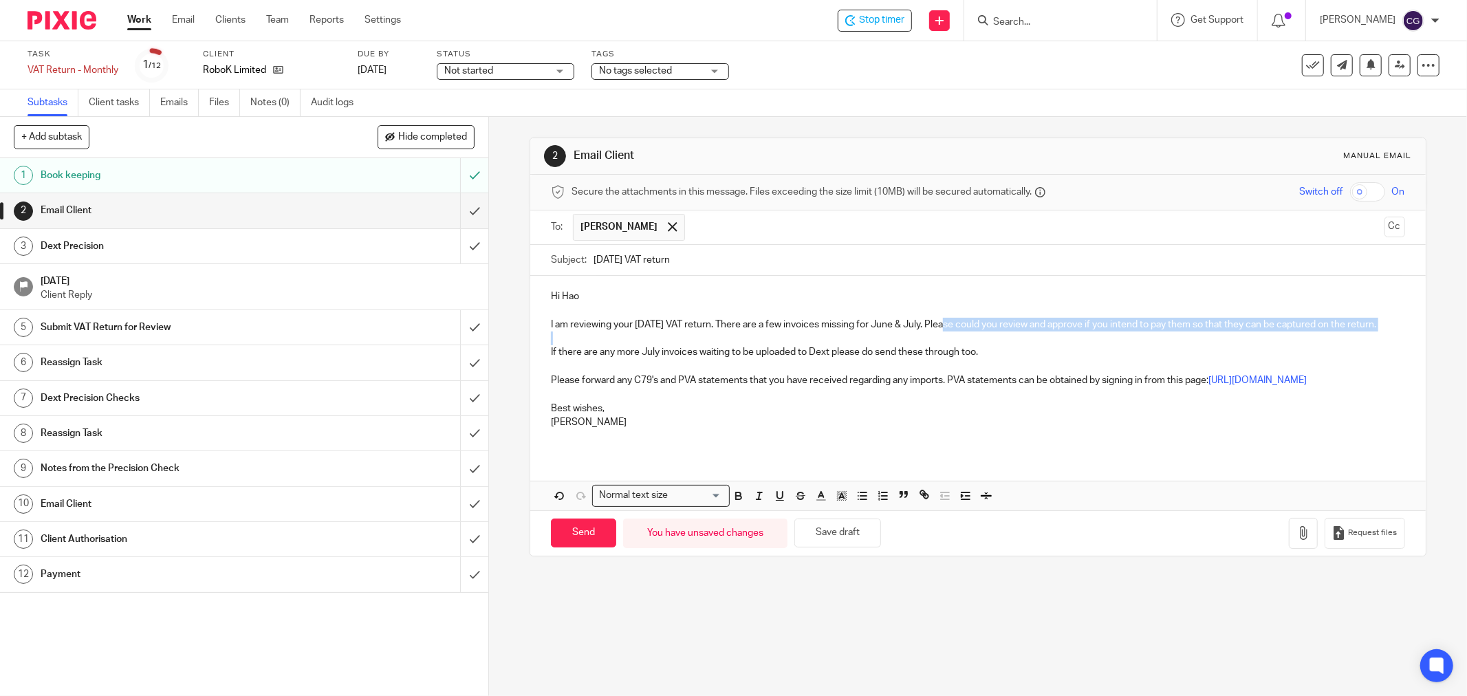
drag, startPoint x: 940, startPoint y: 326, endPoint x: 944, endPoint y: 347, distance: 21.6
click at [944, 347] on div "Hi Hao I am reviewing your July 2025 VAT return. There are a few invoices missi…" at bounding box center [978, 364] width 896 height 177
click at [792, 322] on p "I am reviewing your July 2025 VAT return. There are a few invoices missing for …" at bounding box center [978, 325] width 854 height 14
click at [728, 327] on p "I am reviewing your July 2025 VAT return. There are invoices missing for June &…" at bounding box center [978, 325] width 854 height 14
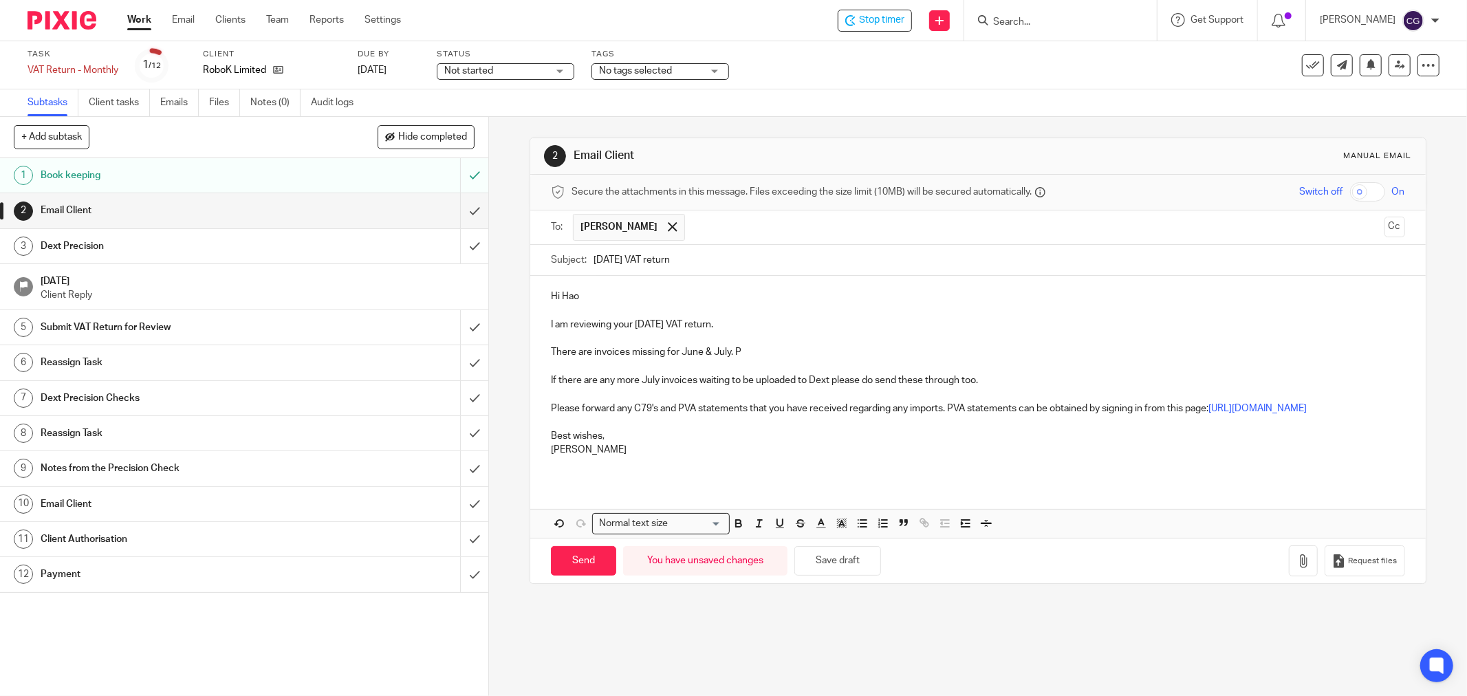
click at [681, 355] on p "There are invoices missing for June & July. P" at bounding box center [978, 352] width 854 height 14
drag, startPoint x: 764, startPoint y: 356, endPoint x: 858, endPoint y: 341, distance: 95.5
click at [762, 355] on p "There are invoices missing for May, June & July. P" at bounding box center [978, 352] width 854 height 14
drag, startPoint x: 989, startPoint y: 382, endPoint x: 549, endPoint y: 373, distance: 440.4
click at [549, 373] on div "Hi Hao I am reviewing your July 2025 VAT return. There are invoices missing for…" at bounding box center [978, 378] width 896 height 205
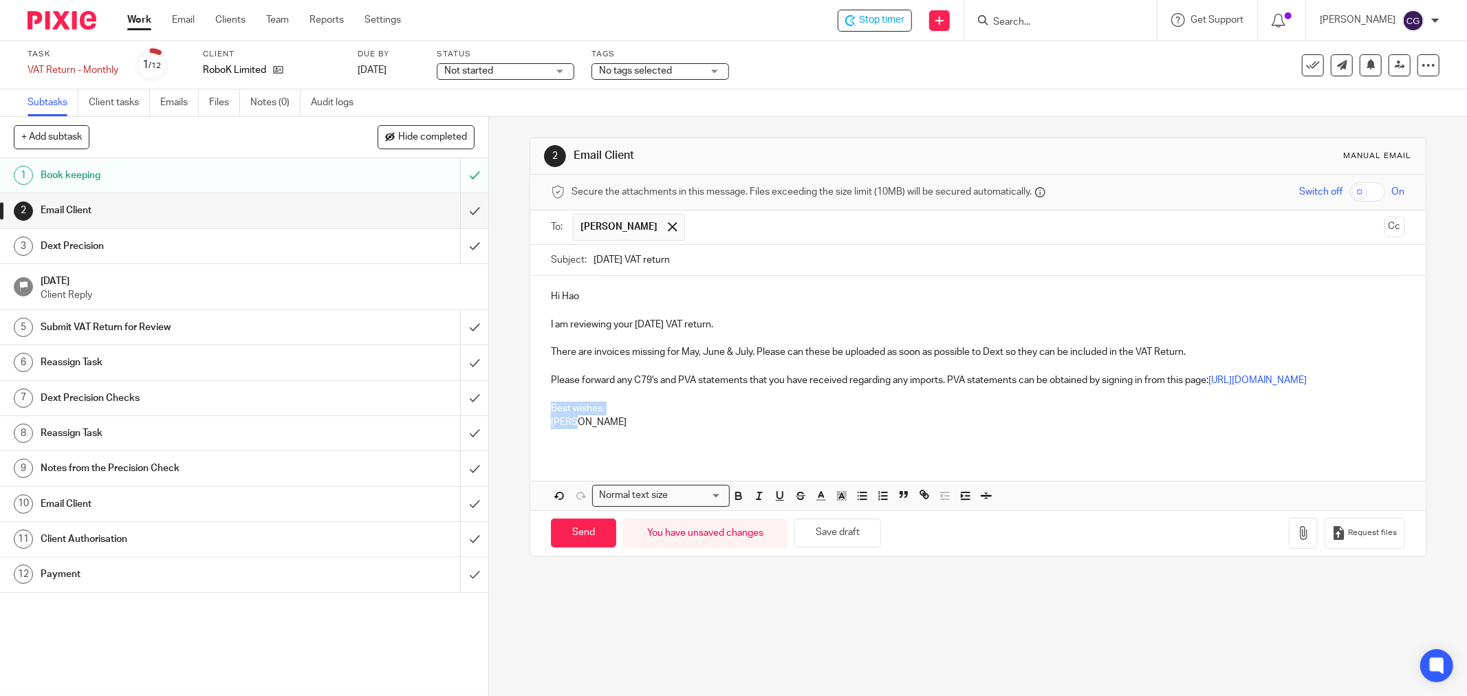
drag, startPoint x: 581, startPoint y: 441, endPoint x: 523, endPoint y: 427, distance: 59.4
click at [523, 427] on div "2 Email Client Manual email Secure the attachments in this message. Files excee…" at bounding box center [978, 406] width 978 height 579
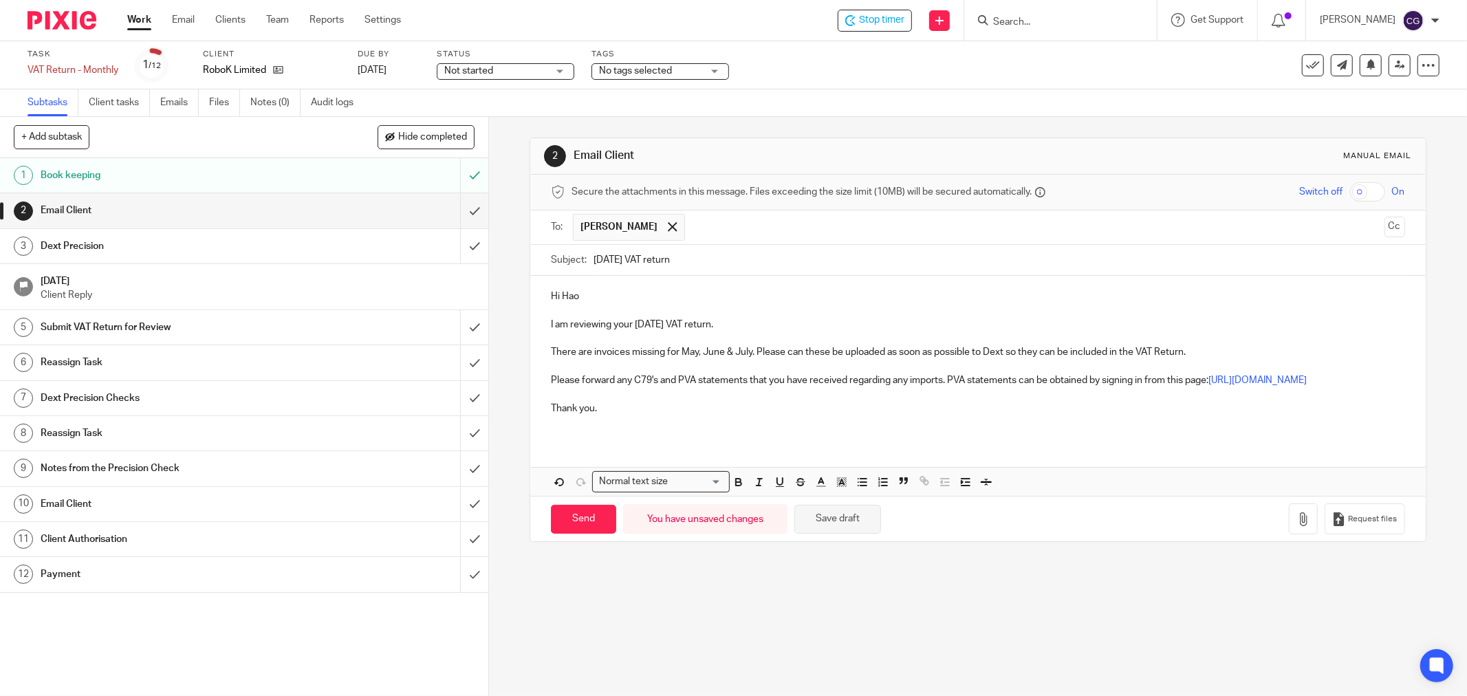
drag, startPoint x: 846, startPoint y: 534, endPoint x: 846, endPoint y: 526, distance: 7.6
click at [846, 532] on button "Save draft" at bounding box center [838, 520] width 87 height 30
click at [1438, 38] on div at bounding box center [1420, 43] width 37 height 17
drag, startPoint x: 559, startPoint y: 534, endPoint x: 568, endPoint y: 520, distance: 16.4
click at [560, 533] on input "Send" at bounding box center [583, 520] width 65 height 30
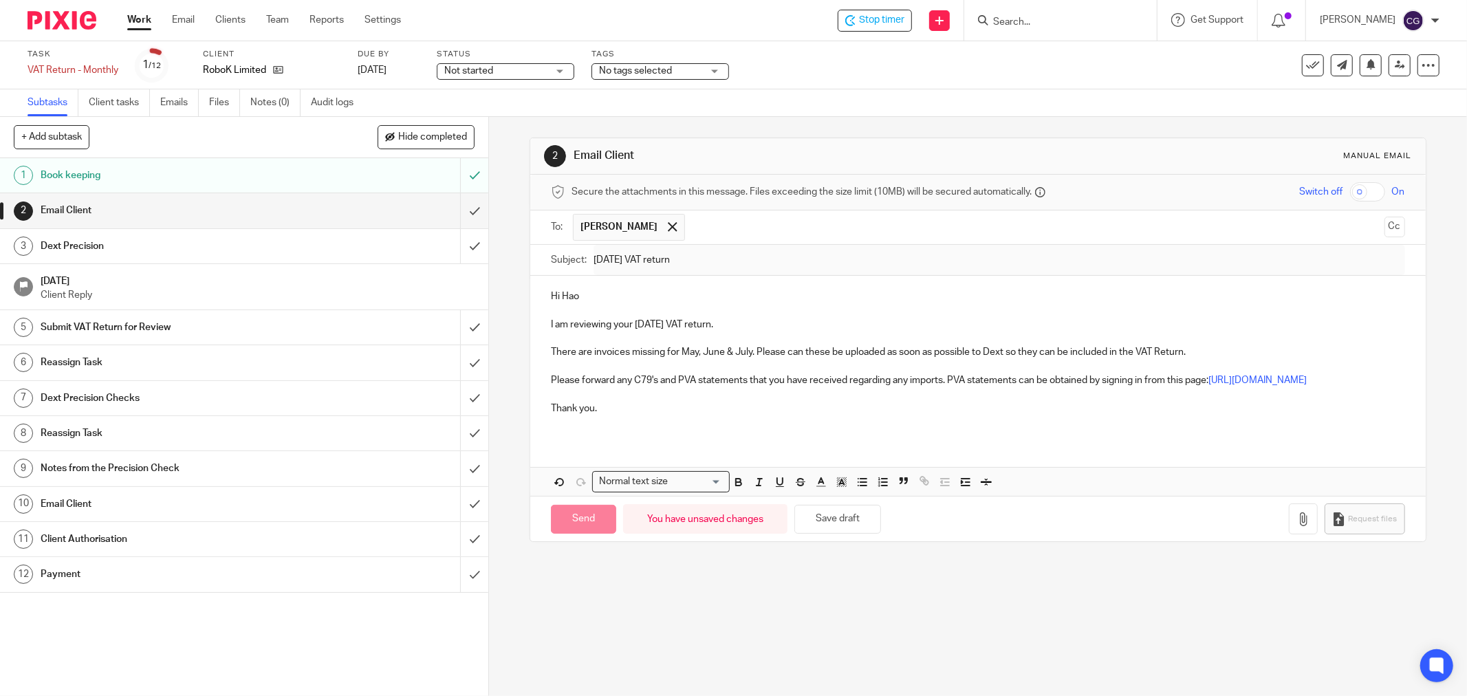
type input "Sent"
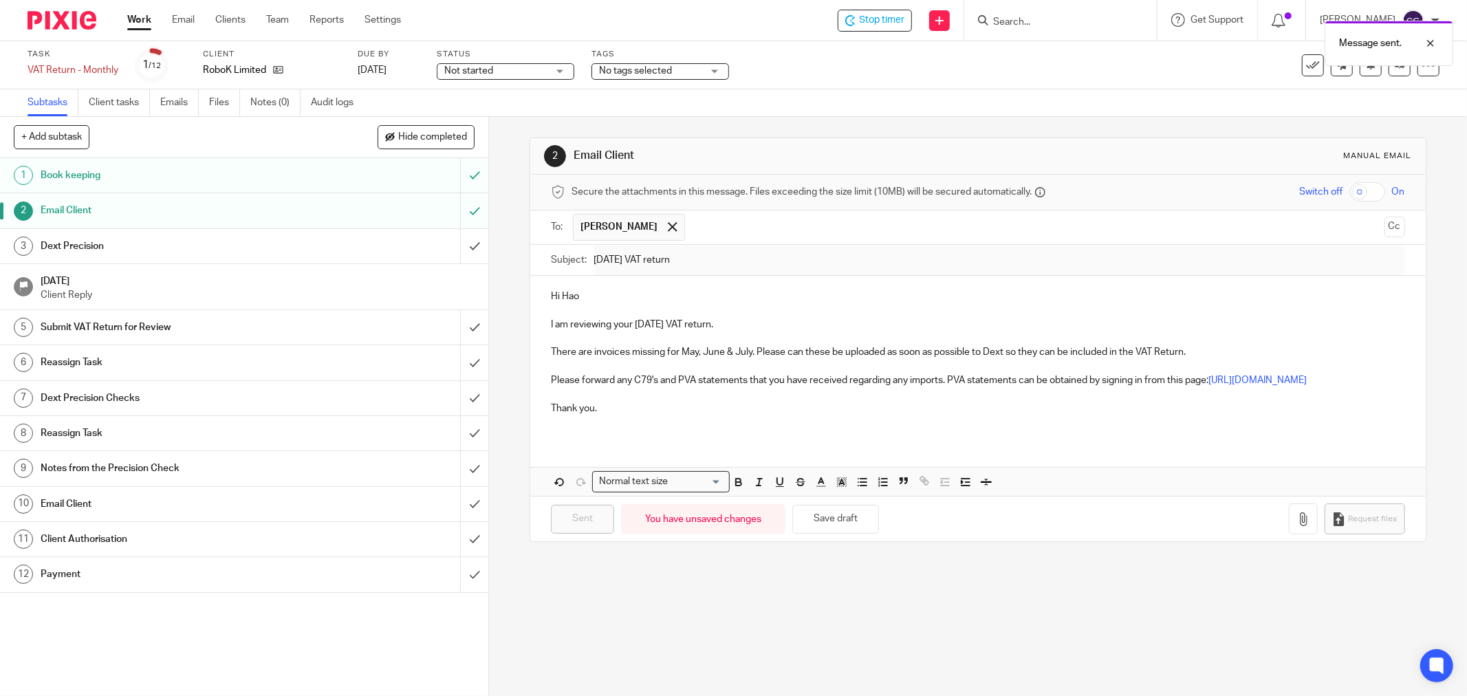
click at [314, 238] on div "Dext Precision" at bounding box center [244, 246] width 406 height 21
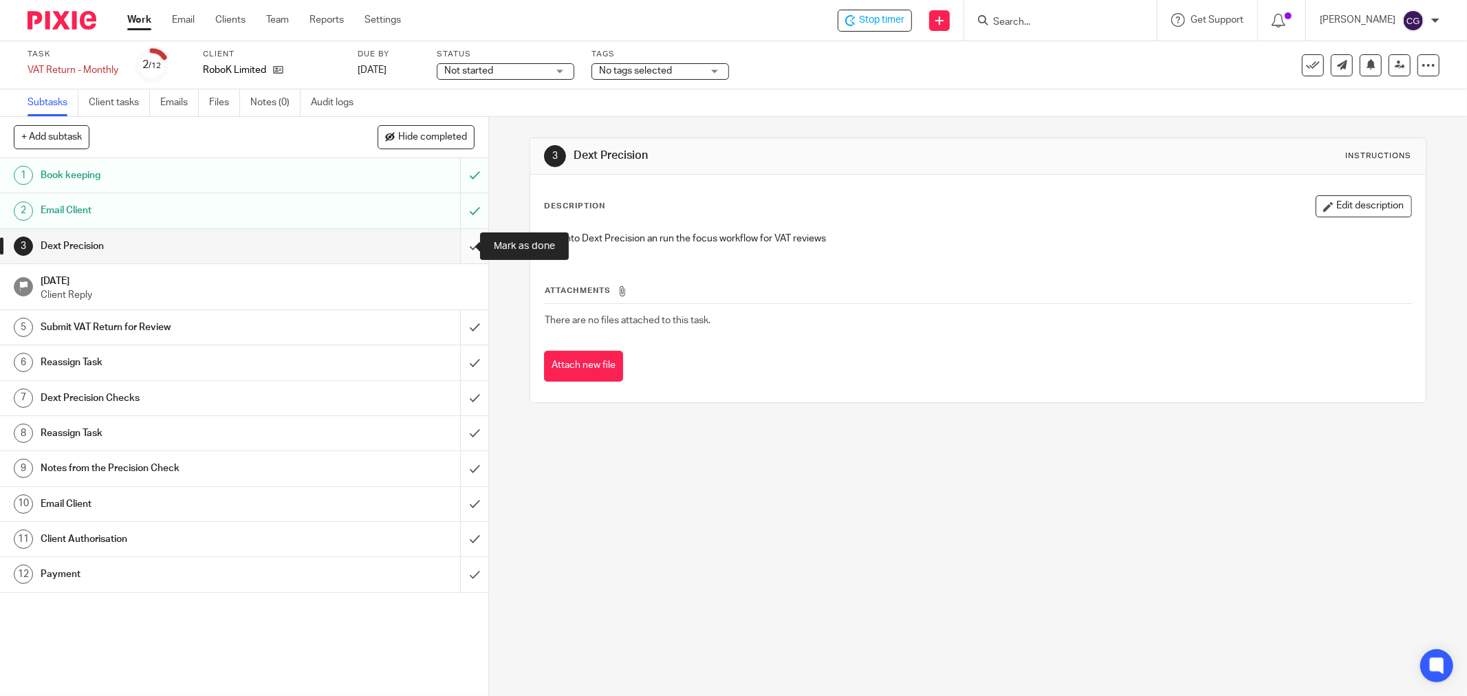
click at [458, 248] on input "submit" at bounding box center [244, 246] width 488 height 34
